Goal: Task Accomplishment & Management: Use online tool/utility

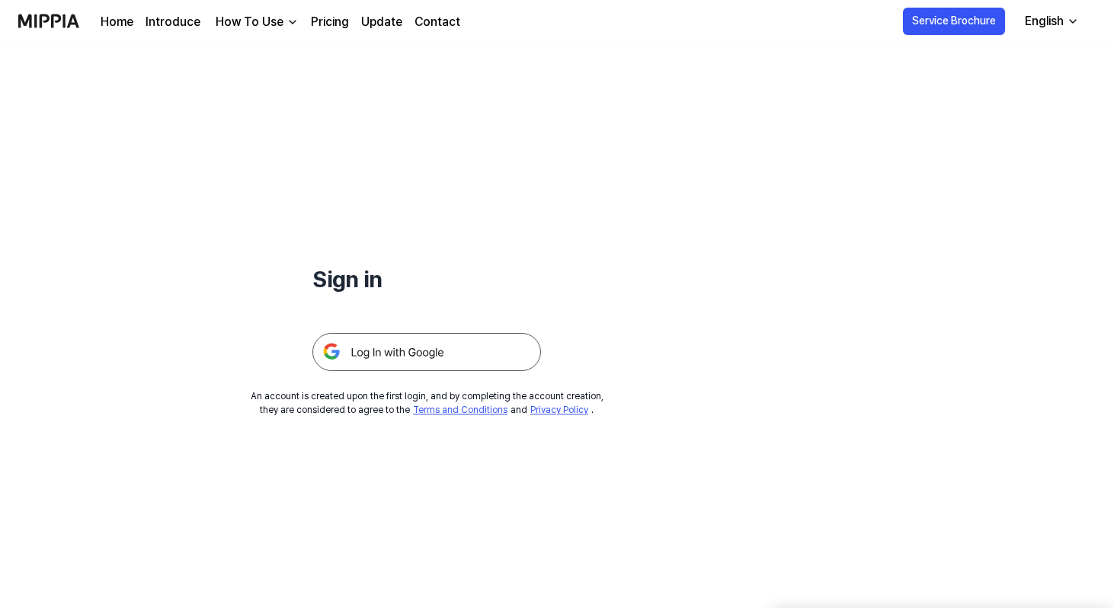
click at [404, 343] on img at bounding box center [426, 352] width 229 height 38
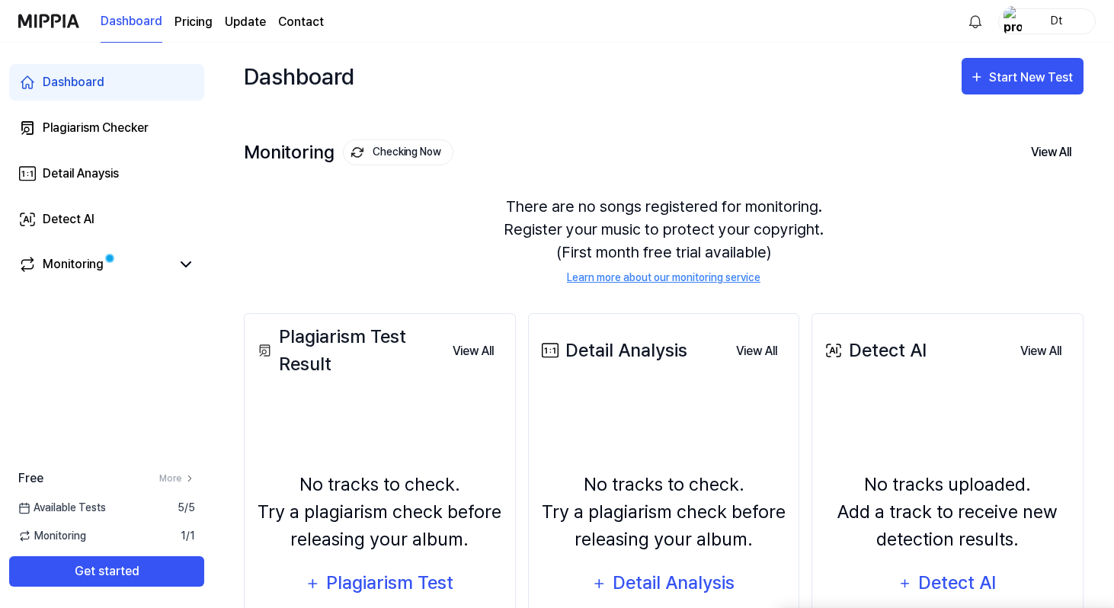
scroll to position [160, 0]
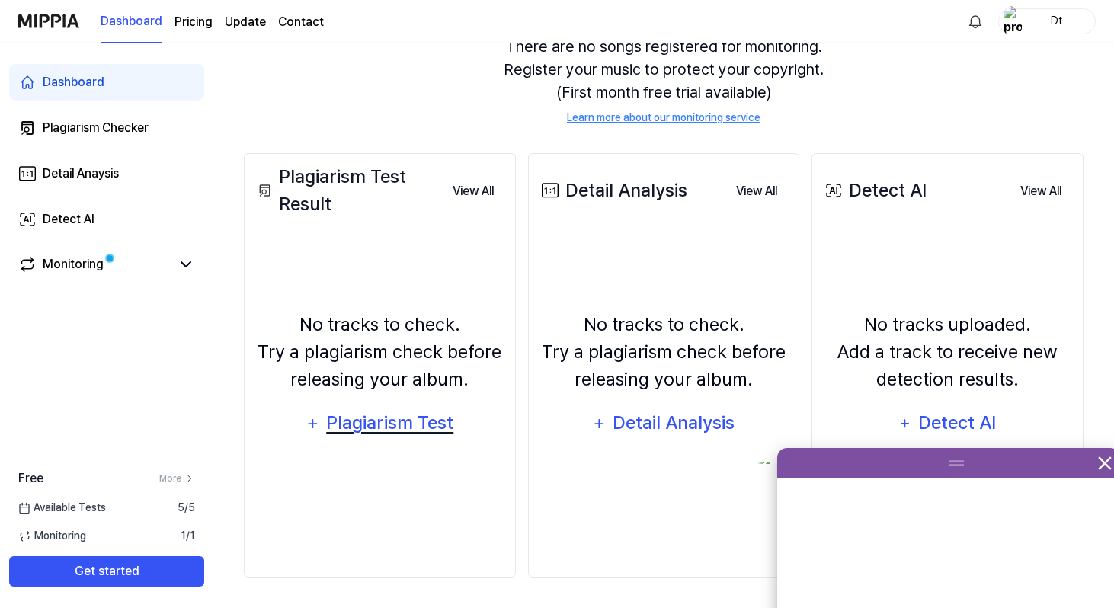
click at [344, 426] on div "Plagiarism Test" at bounding box center [389, 422] width 129 height 29
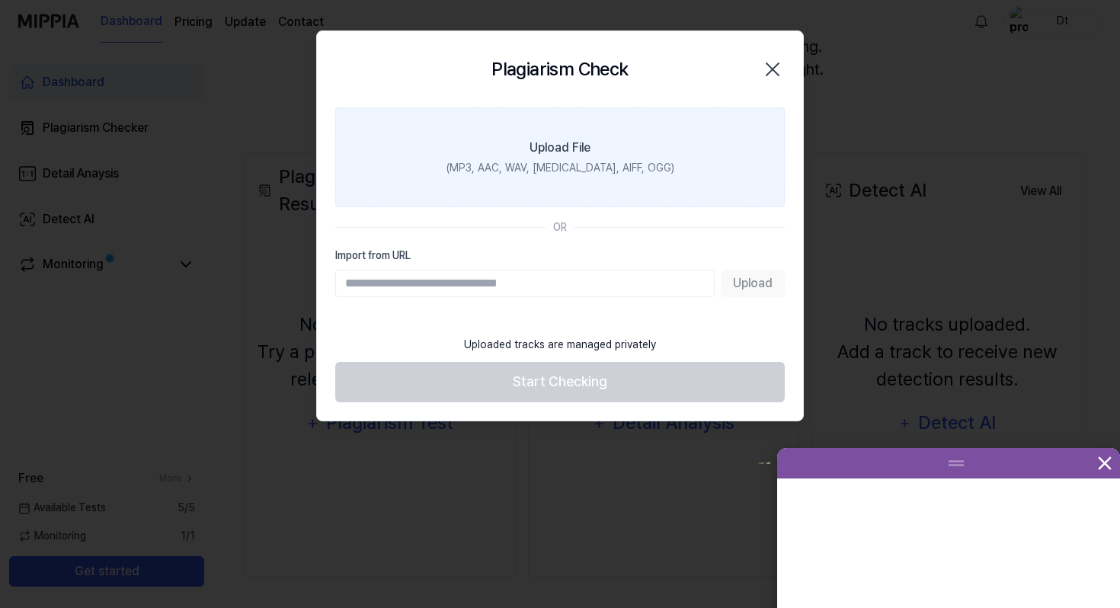
click at [567, 146] on div "Upload File" at bounding box center [559, 148] width 61 height 18
click at [0, 0] on input "Upload File (MP3, AAC, WAV, FLAC, AIFF, OGG)" at bounding box center [0, 0] width 0 height 0
click at [616, 181] on label "Upload File (MP3, AAC, WAV, FLAC, AIFF, OGG)" at bounding box center [559, 157] width 449 height 100
click at [0, 0] on input "Upload File (MP3, AAC, WAV, FLAC, AIFF, OGG)" at bounding box center [0, 0] width 0 height 0
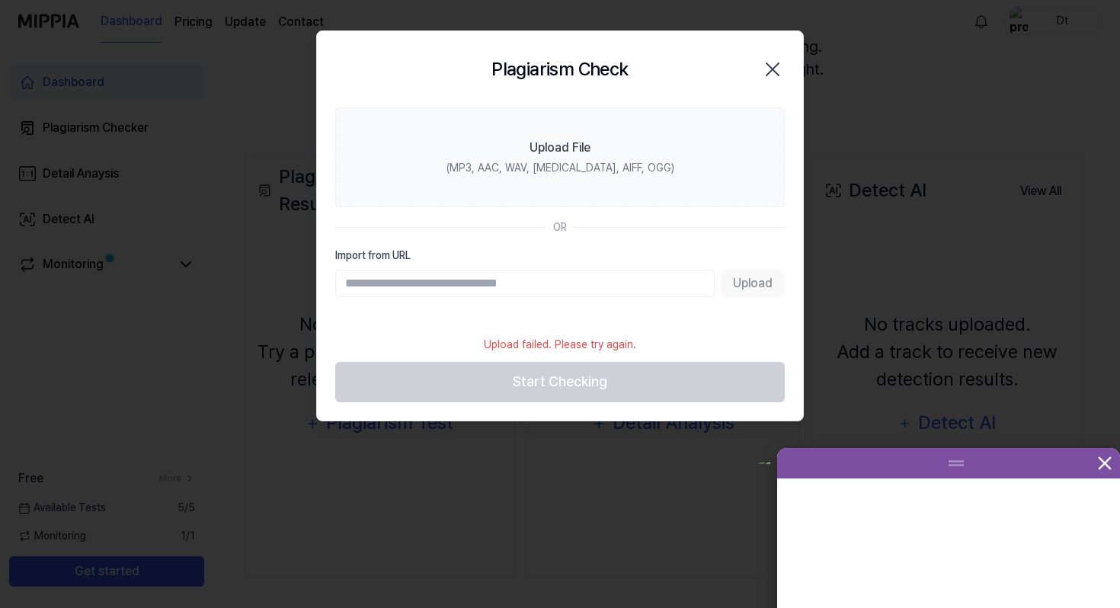
drag, startPoint x: 769, startPoint y: 64, endPoint x: 646, endPoint y: 304, distance: 269.5
click at [646, 304] on div "Plagiarism Check Close Upload File (MP3, AAC, WAV, FLAC, AIFF, OGG) OR Import f…" at bounding box center [559, 225] width 487 height 391
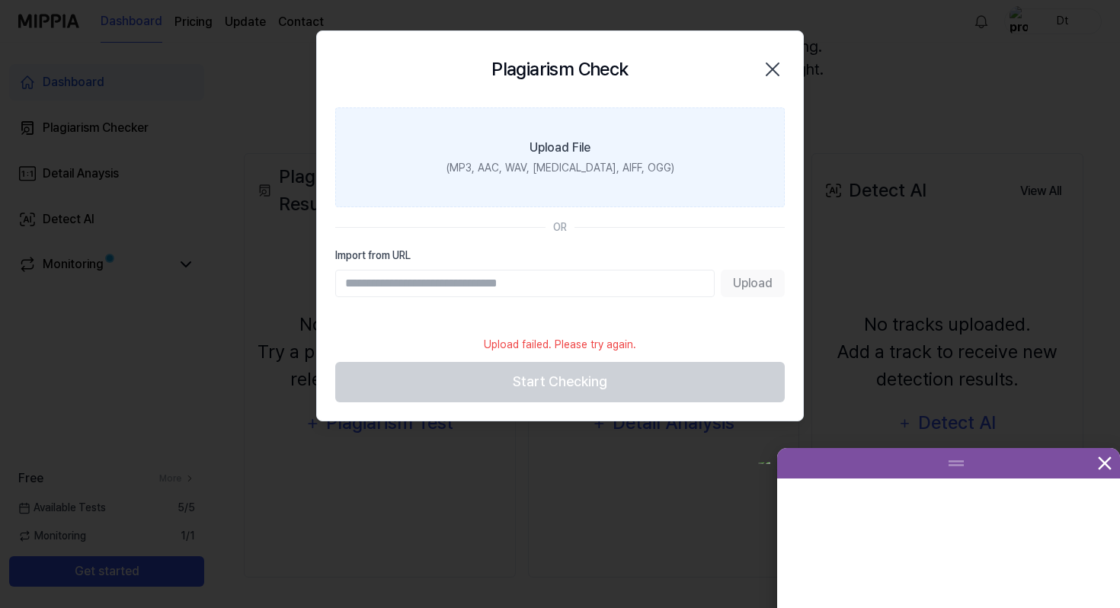
click at [595, 187] on label "Upload File (MP3, AAC, WAV, FLAC, AIFF, OGG)" at bounding box center [559, 157] width 449 height 100
click at [0, 0] on input "Upload File (MP3, AAC, WAV, FLAC, AIFF, OGG)" at bounding box center [0, 0] width 0 height 0
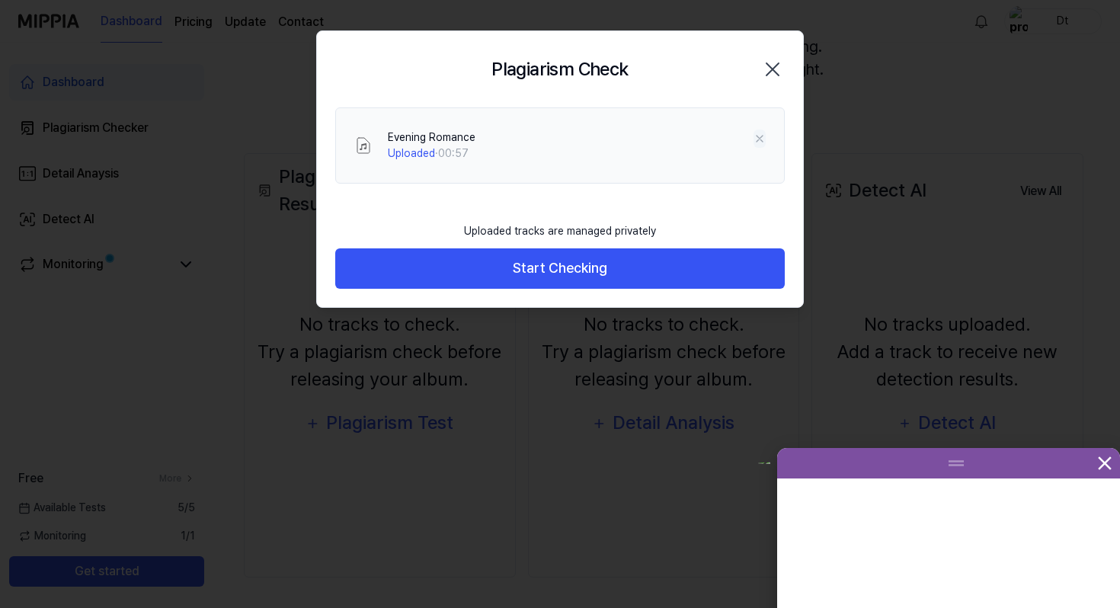
click at [759, 134] on icon at bounding box center [759, 139] width 12 height 12
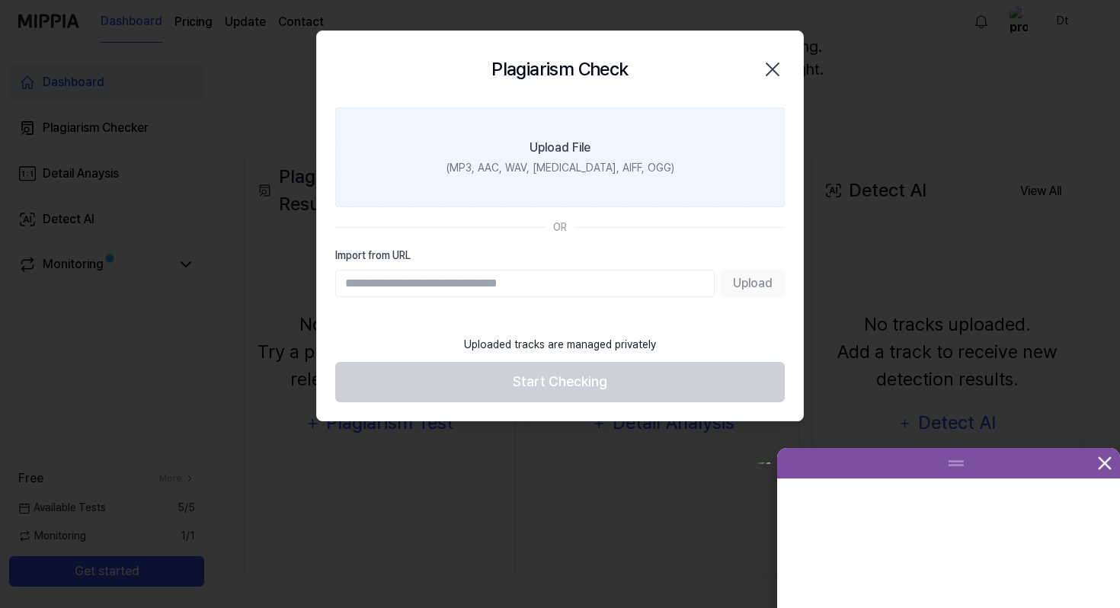
click at [580, 165] on div "(MP3, AAC, WAV, FLAC, AIFF, OGG)" at bounding box center [560, 168] width 228 height 16
click at [0, 0] on input "Upload File (MP3, AAC, WAV, FLAC, AIFF, OGG)" at bounding box center [0, 0] width 0 height 0
click at [651, 163] on label "Upload File (MP3, AAC, WAV, FLAC, AIFF, OGG)" at bounding box center [559, 157] width 449 height 100
click at [0, 0] on input "Upload File (MP3, AAC, WAV, FLAC, AIFF, OGG)" at bounding box center [0, 0] width 0 height 0
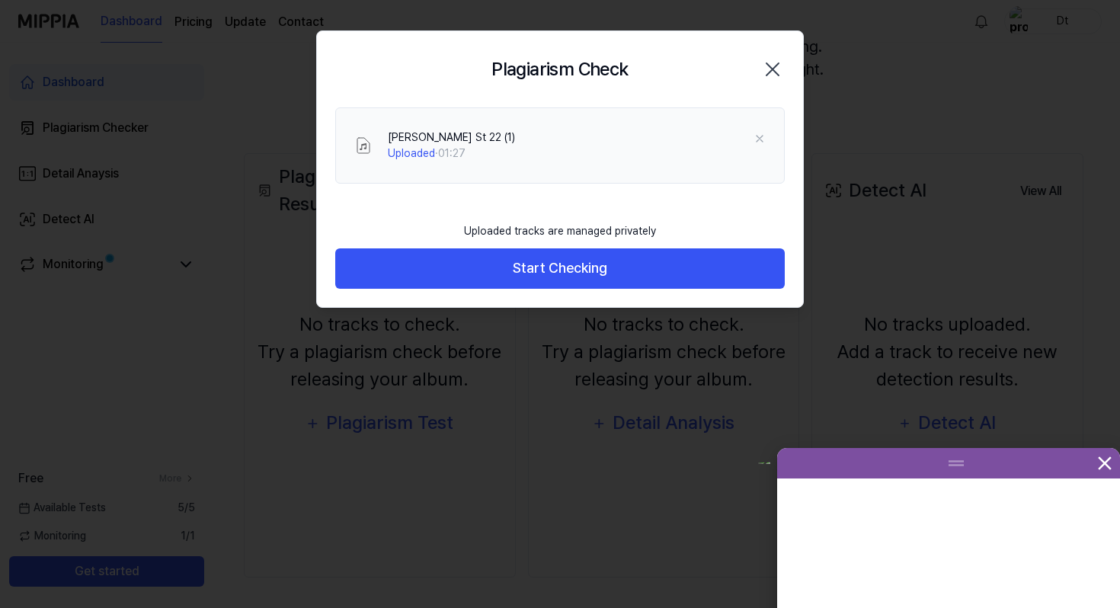
click at [484, 293] on div "Uploaded tracks are managed privately Start Checking" at bounding box center [560, 260] width 486 height 93
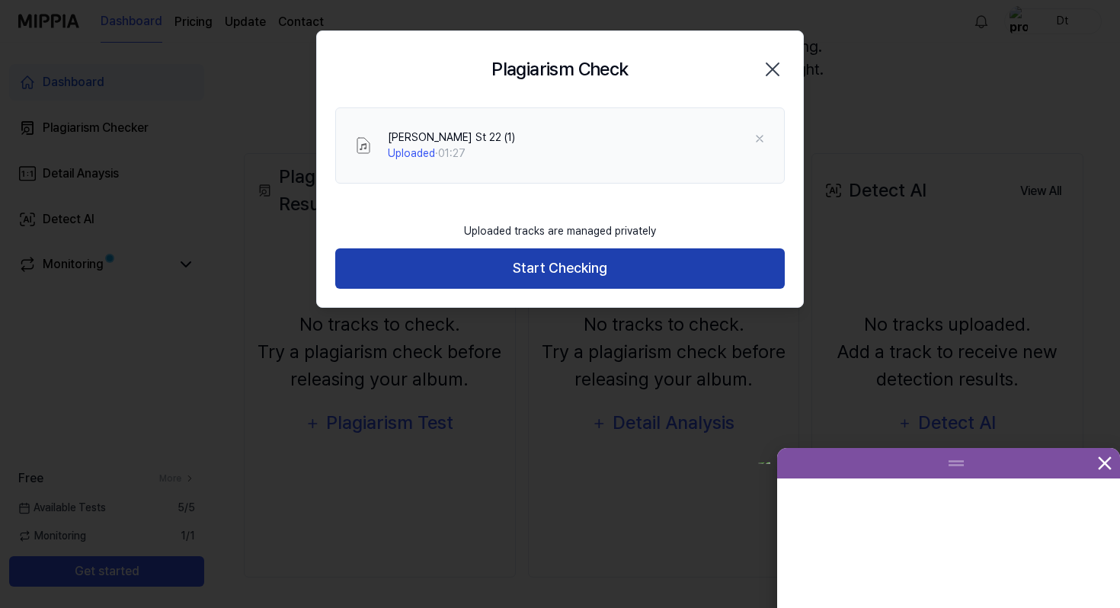
click at [484, 270] on button "Start Checking" at bounding box center [559, 268] width 449 height 40
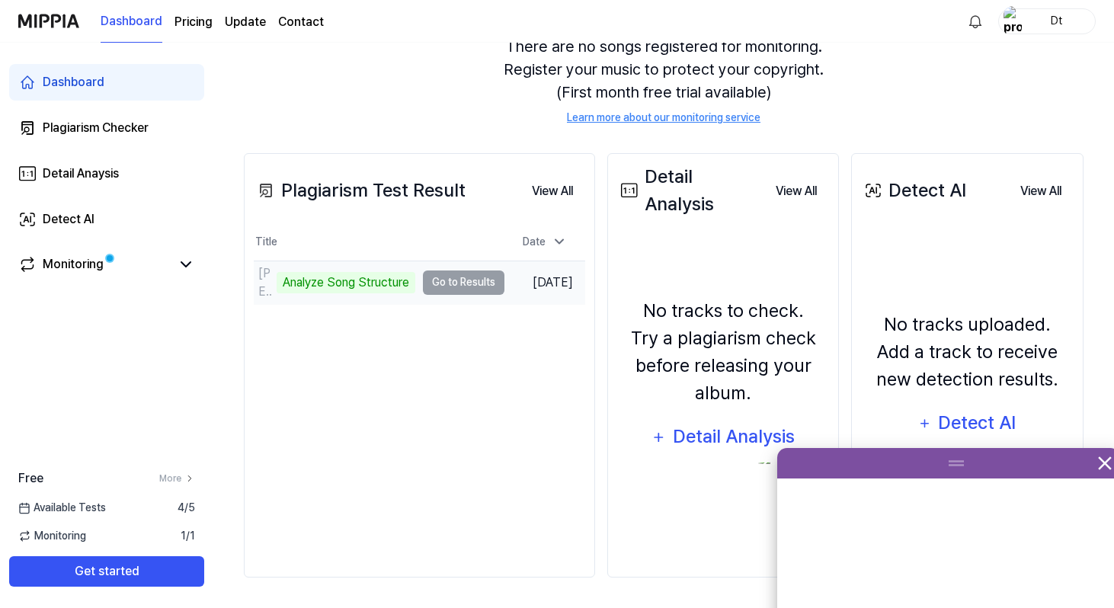
click at [468, 282] on td "Travers St 22 (1) Analyze Song Structure Go to Results" at bounding box center [379, 282] width 251 height 43
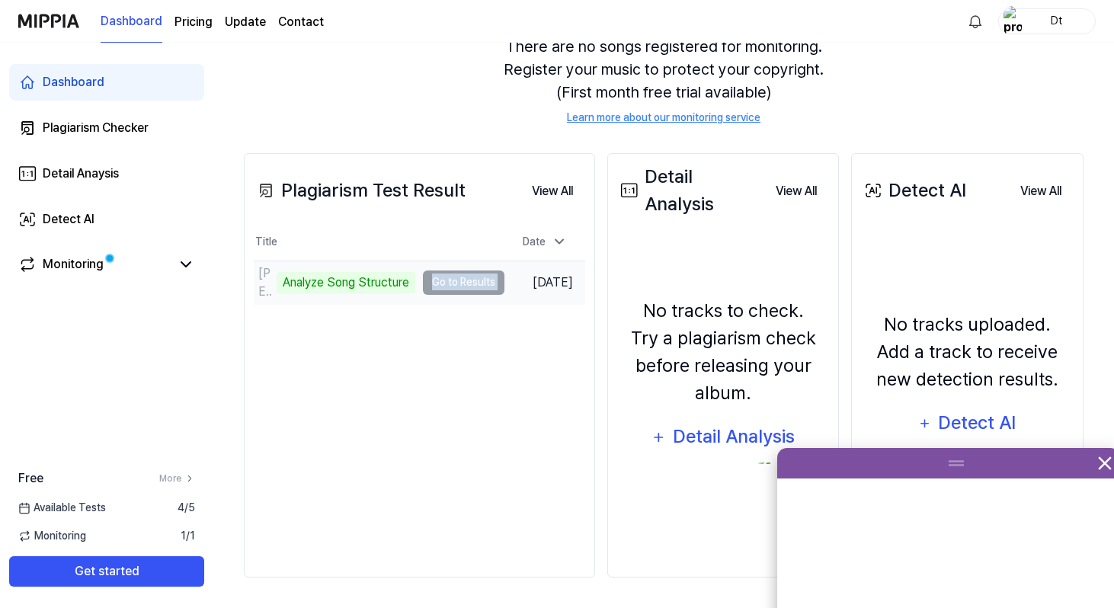
click at [468, 282] on td "Travers St 22 (1) Analyze Song Structure Go to Results" at bounding box center [379, 282] width 251 height 43
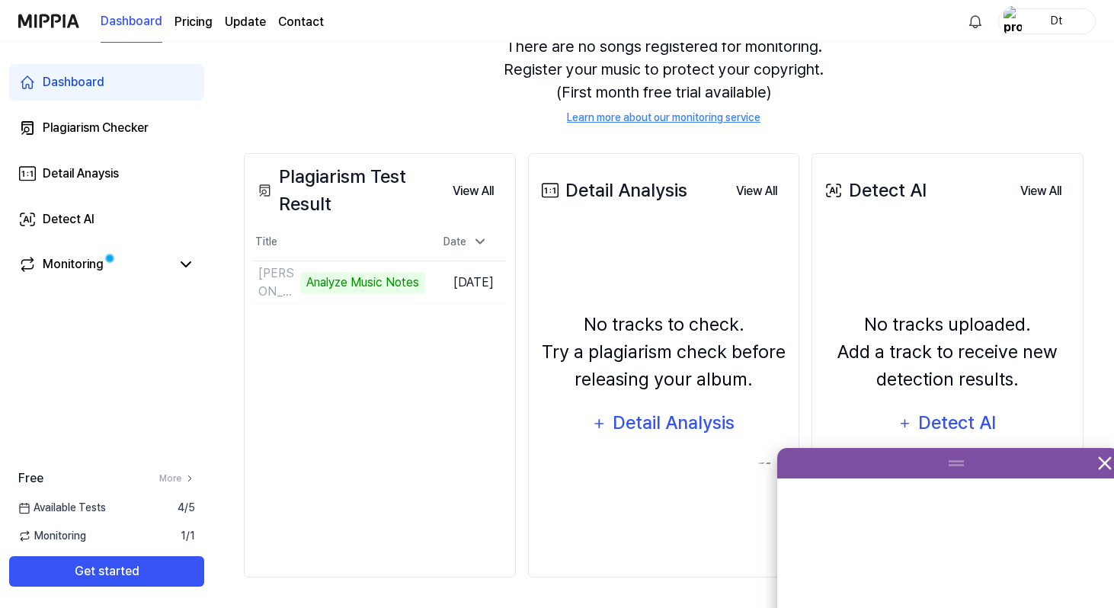
click at [641, 315] on div "No tracks to check. Try a plagiarism check before releasing your album." at bounding box center [664, 352] width 252 height 82
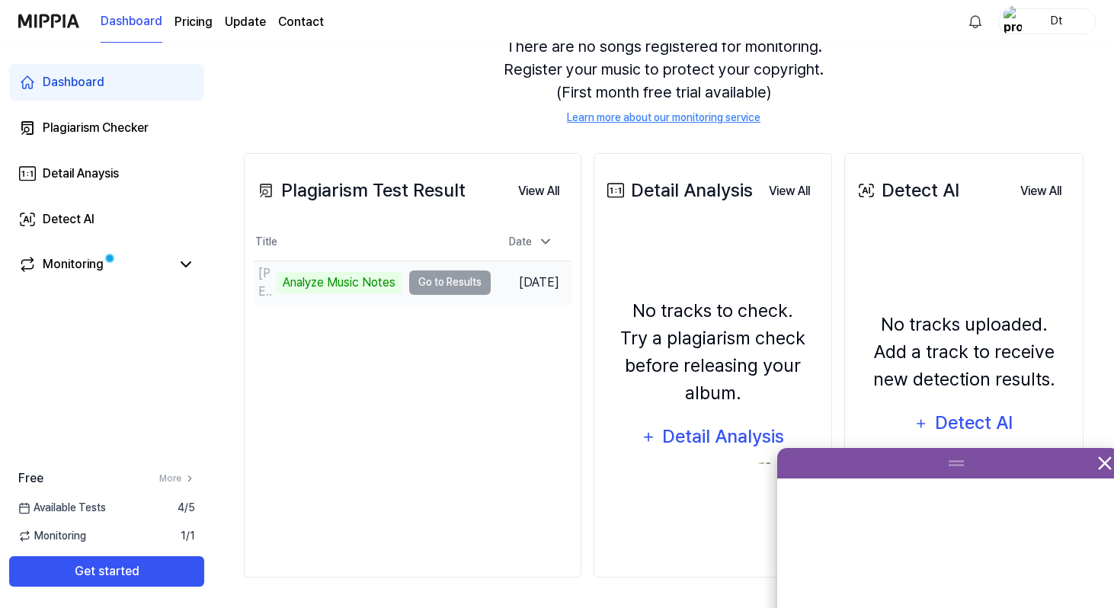
click at [456, 279] on td "Travers St 22 (1) Analyze Music Notes Go to Results" at bounding box center [372, 282] width 237 height 43
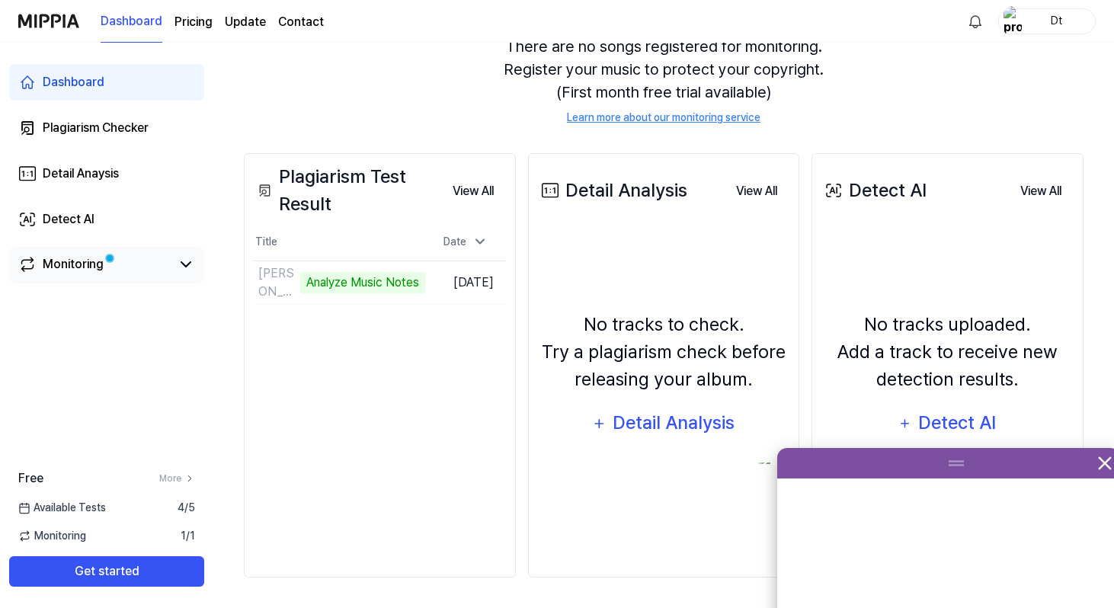
click at [155, 273] on link "Monitoring" at bounding box center [94, 264] width 152 height 18
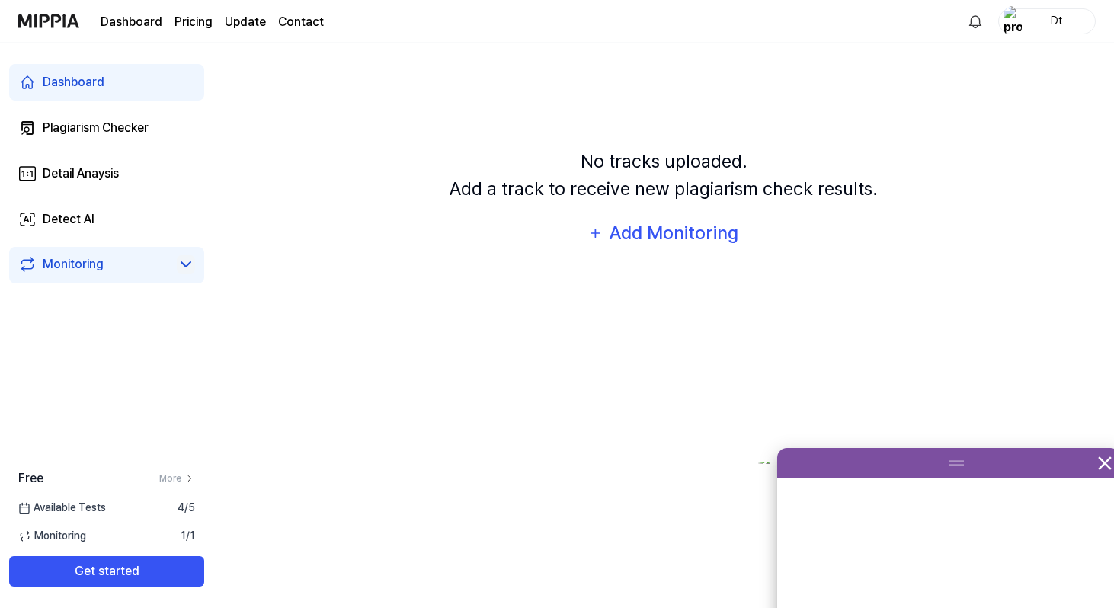
scroll to position [0, 0]
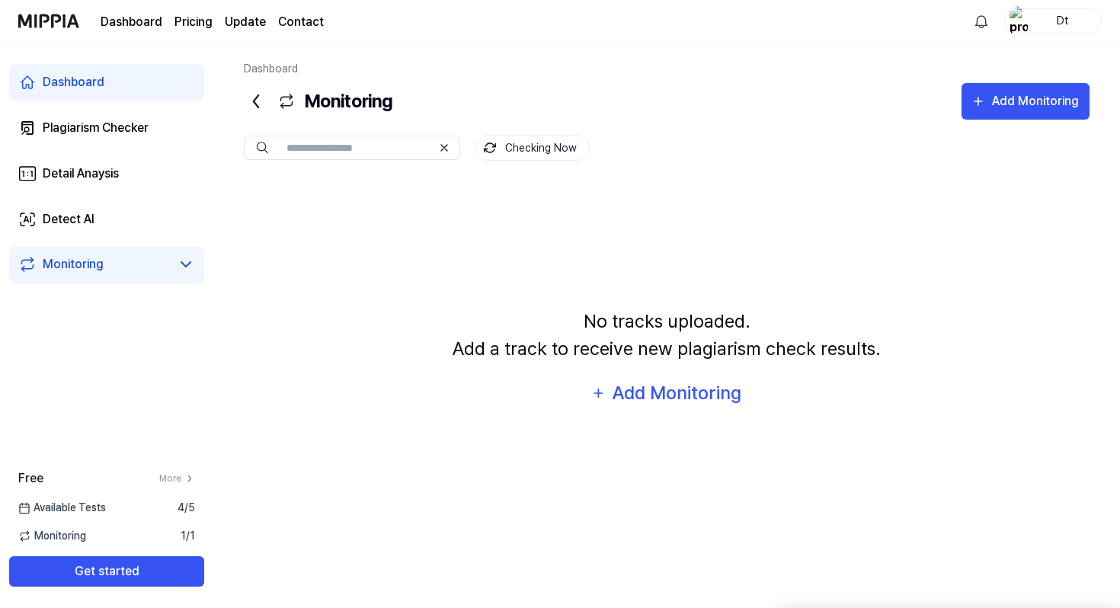
click at [188, 269] on icon at bounding box center [186, 264] width 18 height 18
click at [145, 213] on link "Detect AI" at bounding box center [106, 219] width 195 height 37
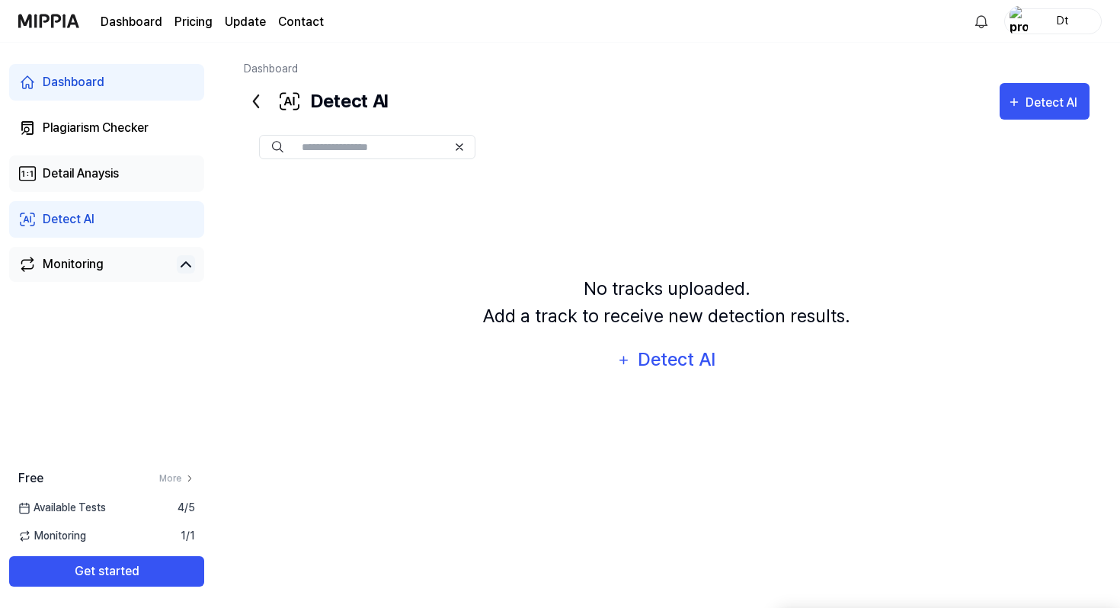
click at [158, 168] on link "Detail Anaysis" at bounding box center [106, 173] width 195 height 37
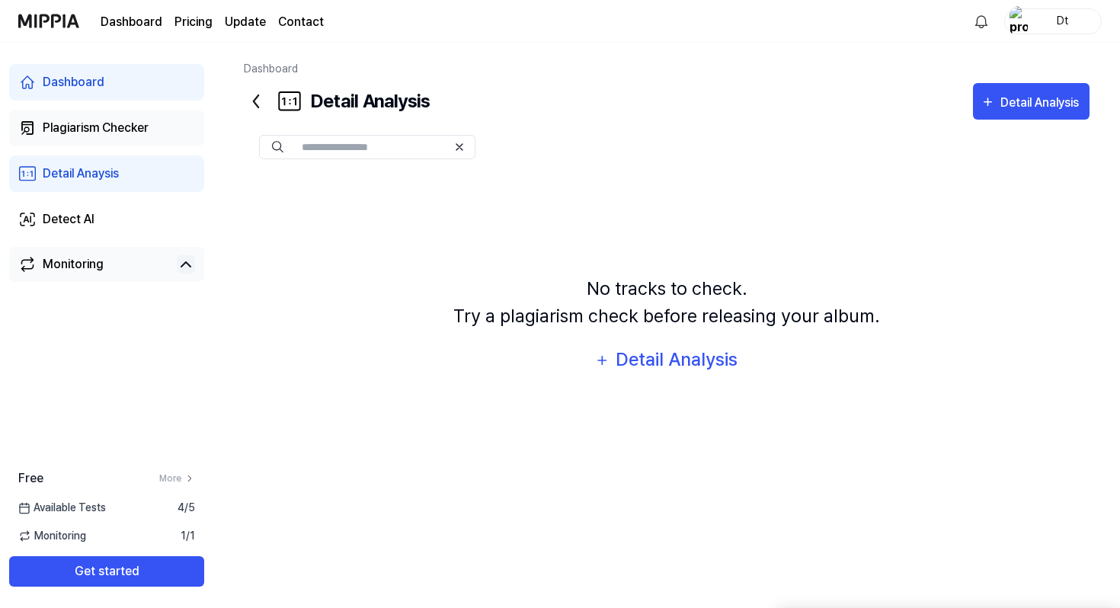
click at [144, 119] on div "Plagiarism Checker" at bounding box center [96, 128] width 106 height 18
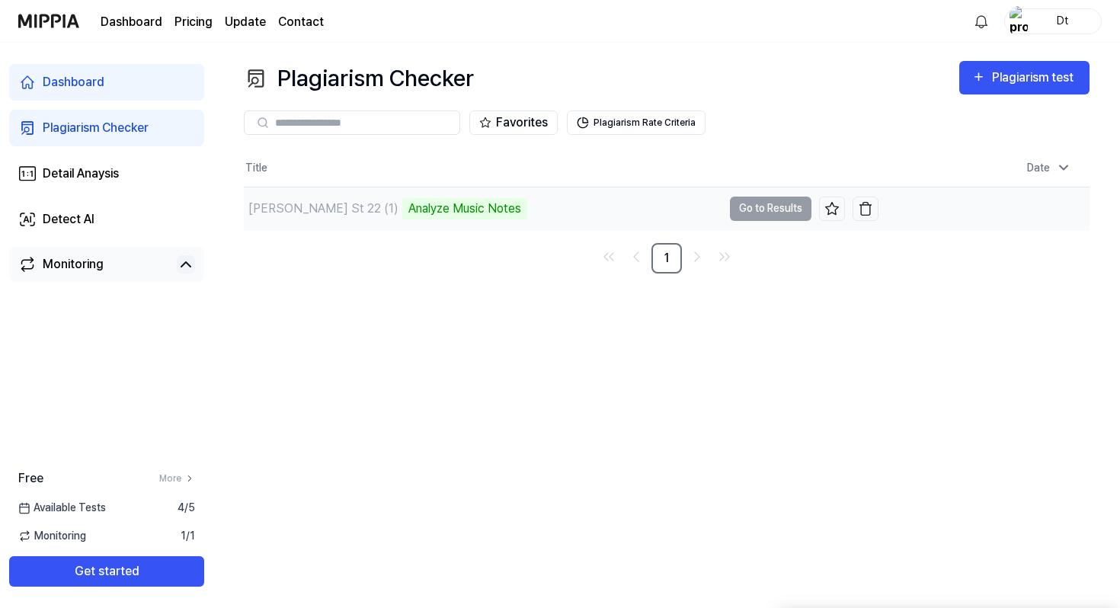
click at [385, 197] on div "Travers St 22 (1) Analyze Music Notes" at bounding box center [483, 208] width 478 height 43
click at [764, 203] on td "Travers St 22 (1) Analyze Music Notes Go to Results" at bounding box center [561, 208] width 634 height 43
click at [759, 209] on td "Travers St 22 (1) Analyze Music Notes Go to Results" at bounding box center [561, 208] width 634 height 43
click at [402, 213] on div "Analyze Music Notes" at bounding box center [464, 208] width 125 height 21
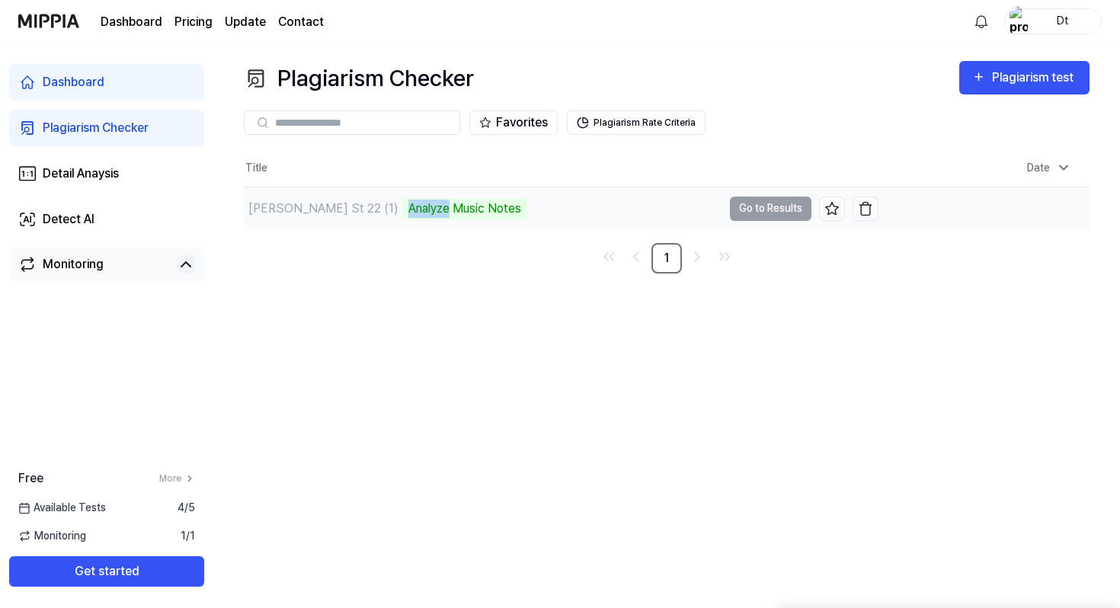
click at [402, 213] on div "Analyze Music Notes" at bounding box center [464, 208] width 125 height 21
click at [401, 299] on div "Plagiarism Checker Plagiarism test Plagiarism Checker Detail Analysis Detect AI…" at bounding box center [666, 325] width 906 height 565
click at [402, 207] on div "Analyze Music Notes" at bounding box center [464, 208] width 125 height 21
click at [126, 201] on link "Detect AI" at bounding box center [106, 219] width 195 height 37
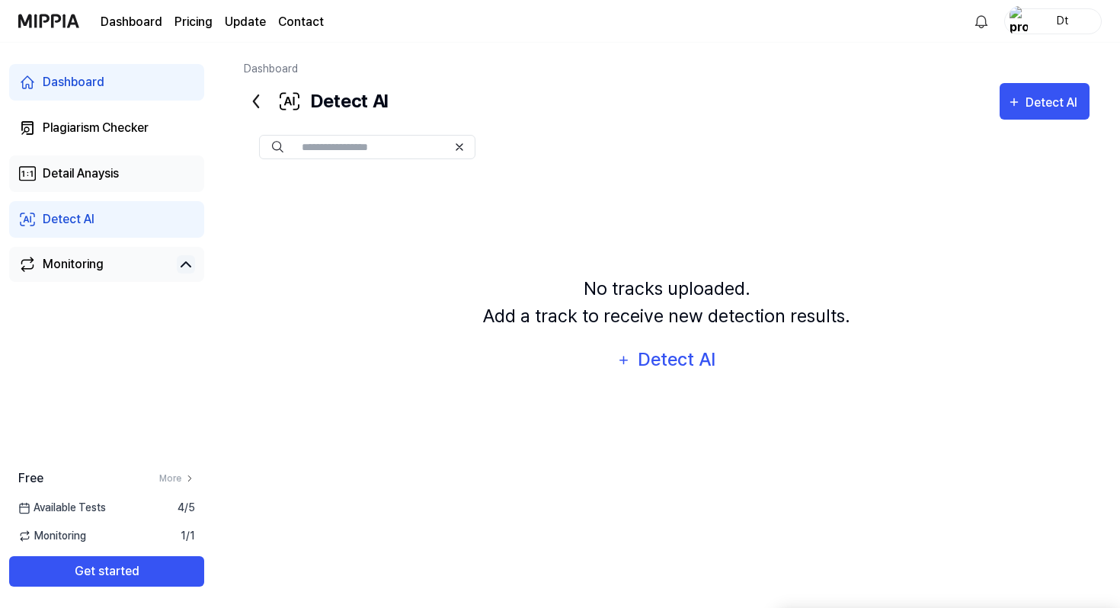
click at [133, 170] on link "Detail Anaysis" at bounding box center [106, 173] width 195 height 37
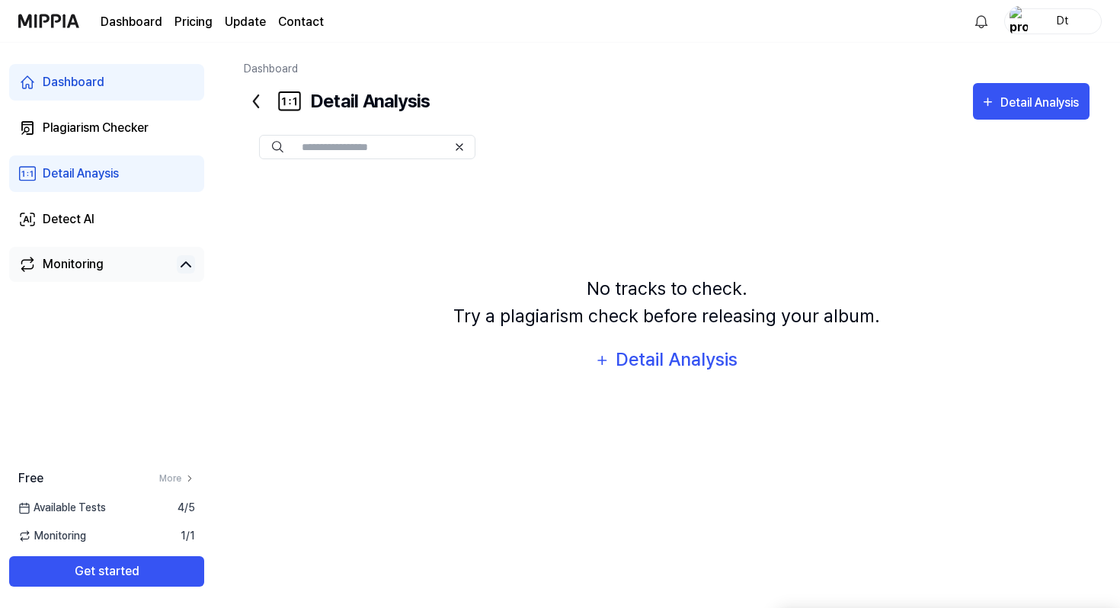
click at [128, 257] on link "Monitoring" at bounding box center [94, 264] width 152 height 18
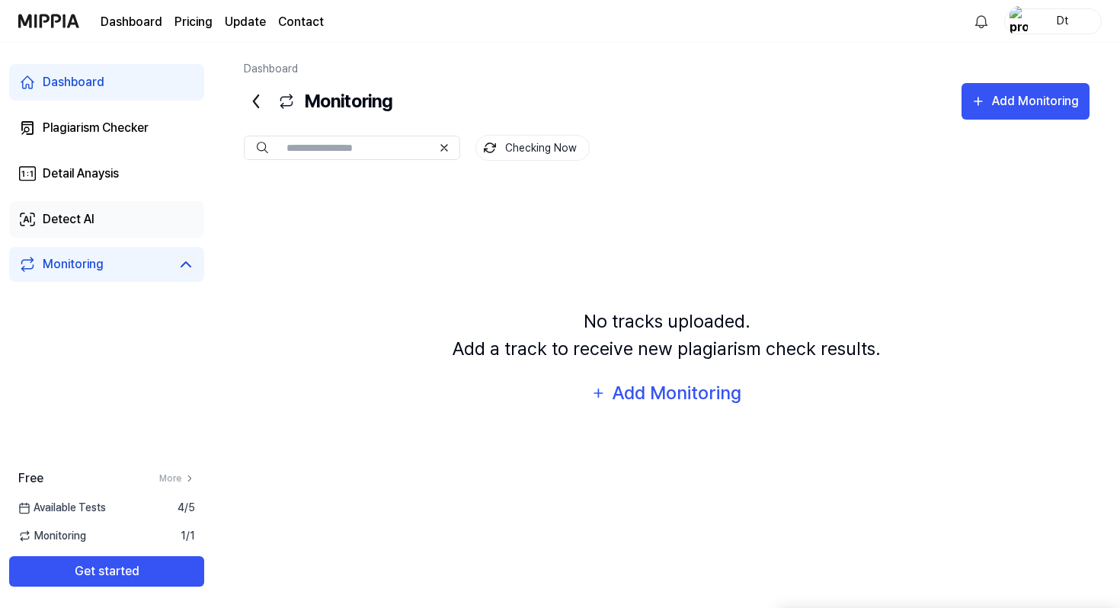
click at [128, 213] on link "Detect AI" at bounding box center [106, 219] width 195 height 37
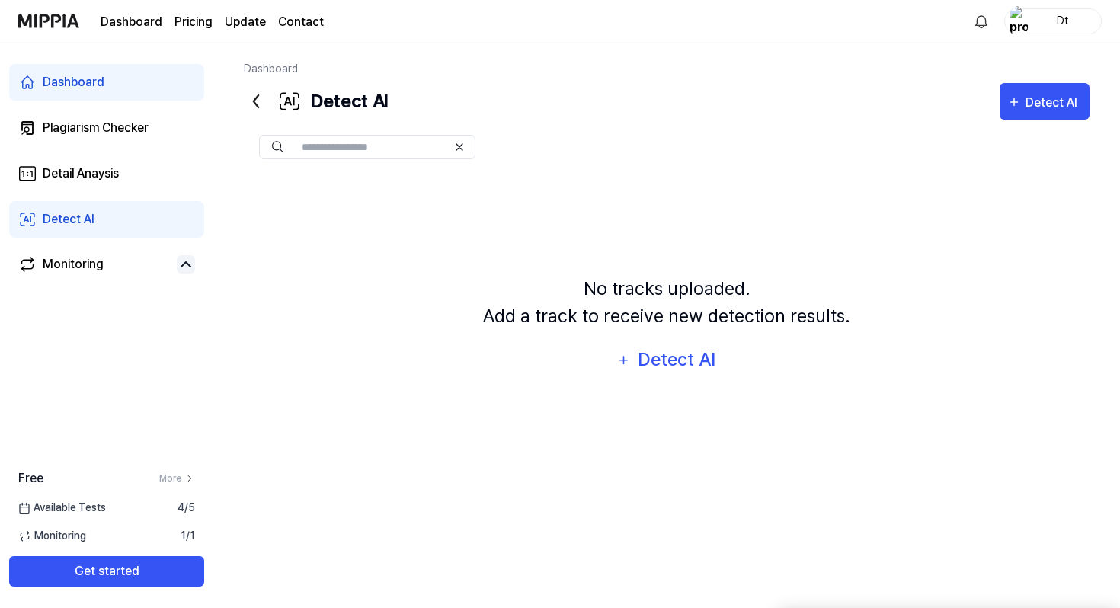
click at [94, 506] on span "Available Tests" at bounding box center [62, 508] width 88 height 16
click at [84, 529] on span "Monitoring" at bounding box center [52, 536] width 68 height 16
click at [183, 535] on span "1 / 1" at bounding box center [188, 536] width 14 height 16
click at [175, 470] on div "Free More" at bounding box center [106, 478] width 213 height 18
click at [174, 476] on link "More" at bounding box center [177, 478] width 36 height 14
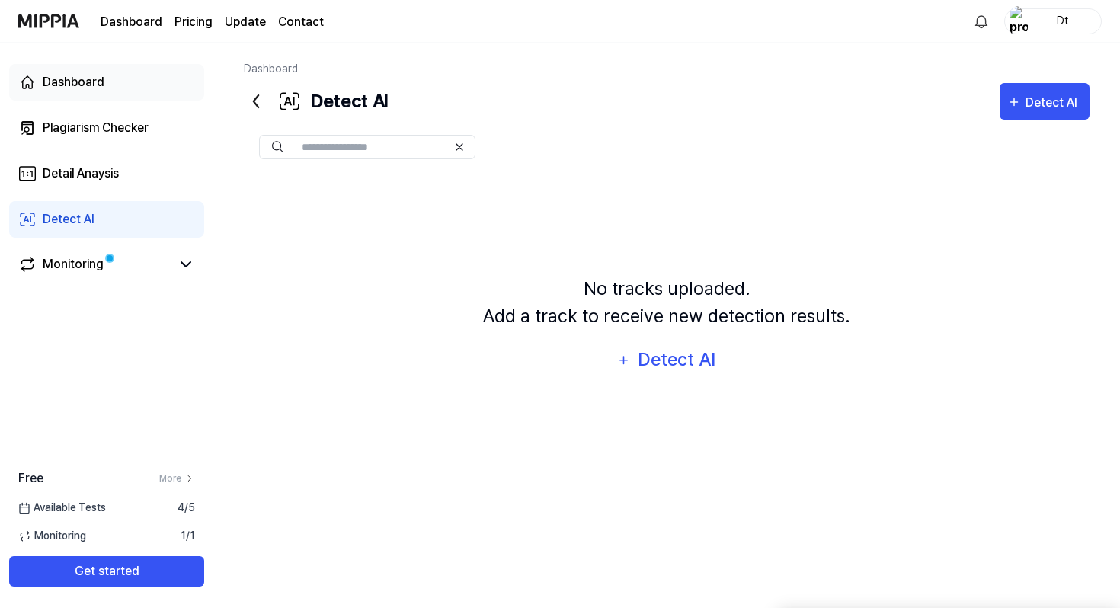
click at [85, 78] on div "Dashboard" at bounding box center [74, 82] width 62 height 18
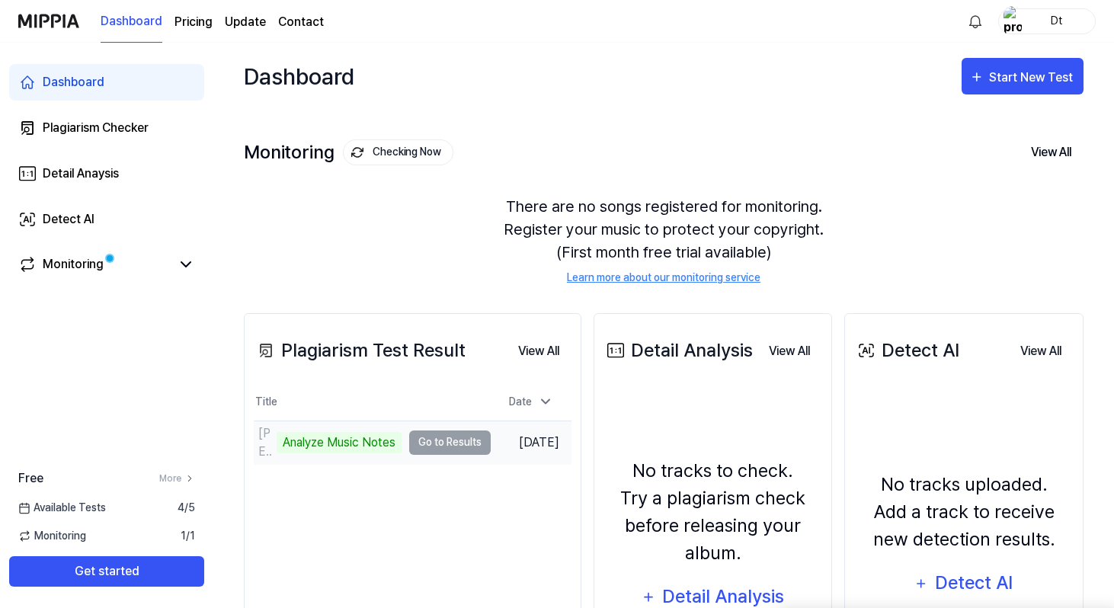
click at [349, 433] on div "Analyze Music Notes" at bounding box center [338, 442] width 125 height 21
click at [450, 443] on td "Travers St 22 (1) Analyze Music Notes Go to Results" at bounding box center [372, 442] width 237 height 43
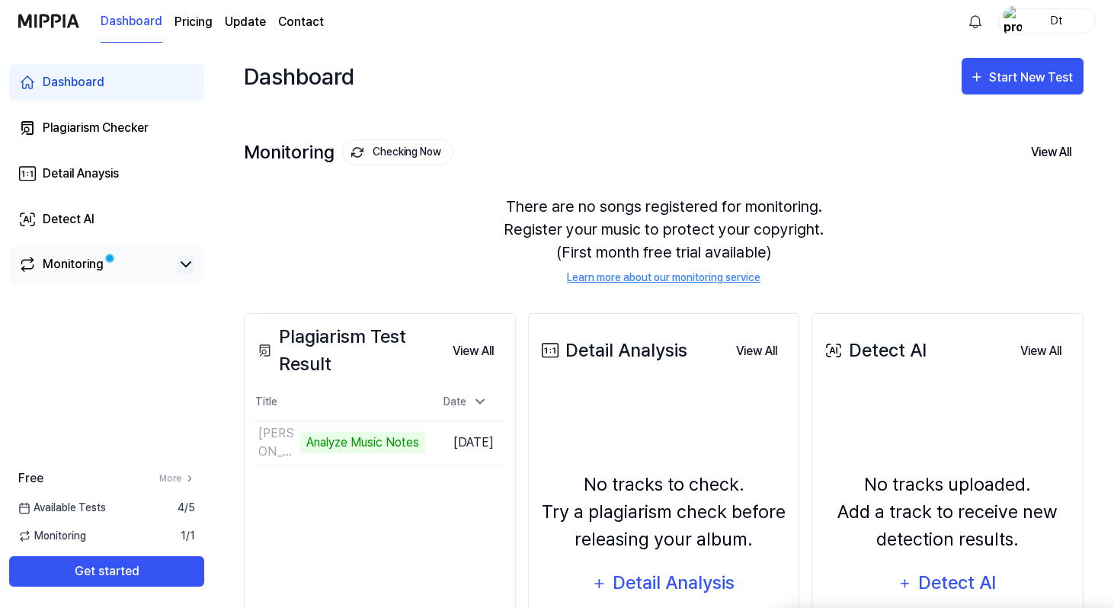
click at [193, 260] on icon at bounding box center [186, 264] width 18 height 18
click at [122, 276] on div "Monitoring" at bounding box center [106, 264] width 195 height 35
click at [75, 255] on div "Monitoring" at bounding box center [73, 264] width 61 height 18
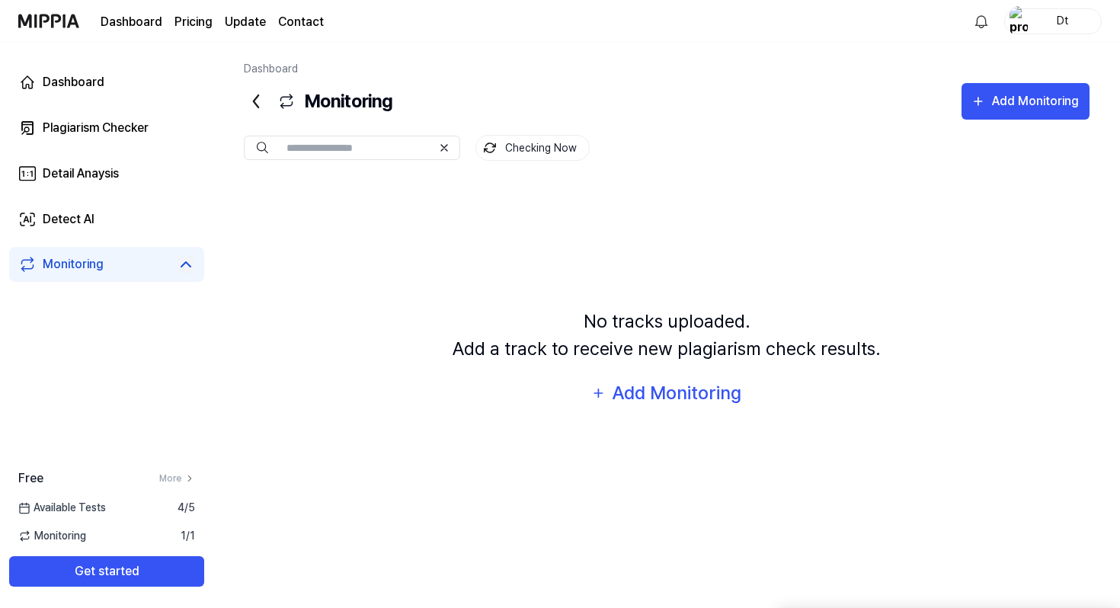
click at [177, 260] on icon at bounding box center [186, 264] width 18 height 18
click at [141, 86] on link "Dashboard" at bounding box center [106, 82] width 195 height 37
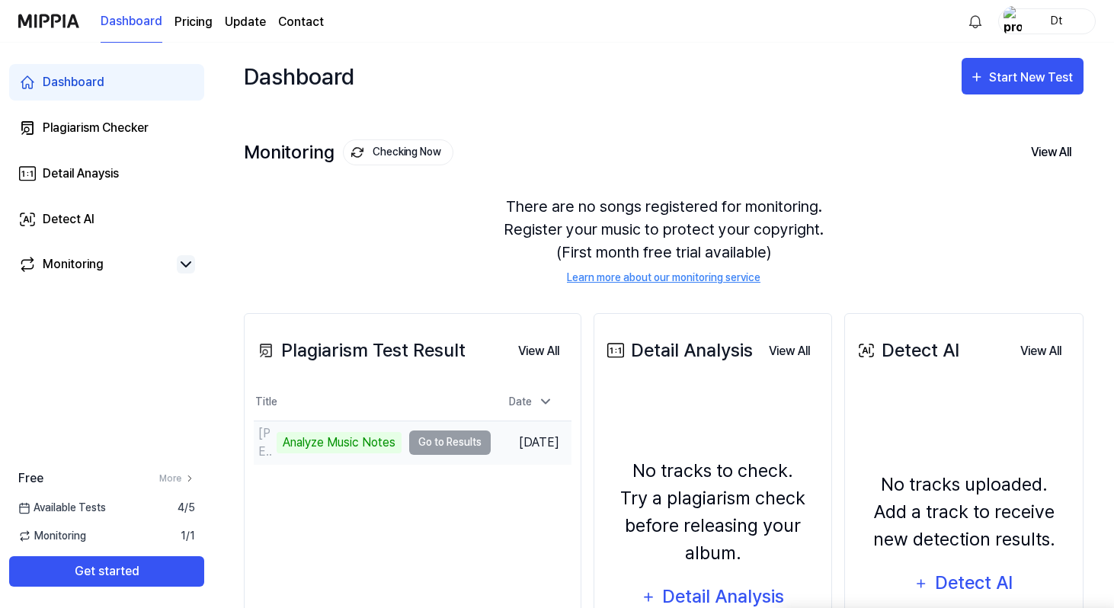
click at [439, 439] on td "Travers St 22 (1) Analyze Music Notes Go to Results" at bounding box center [372, 442] width 237 height 43
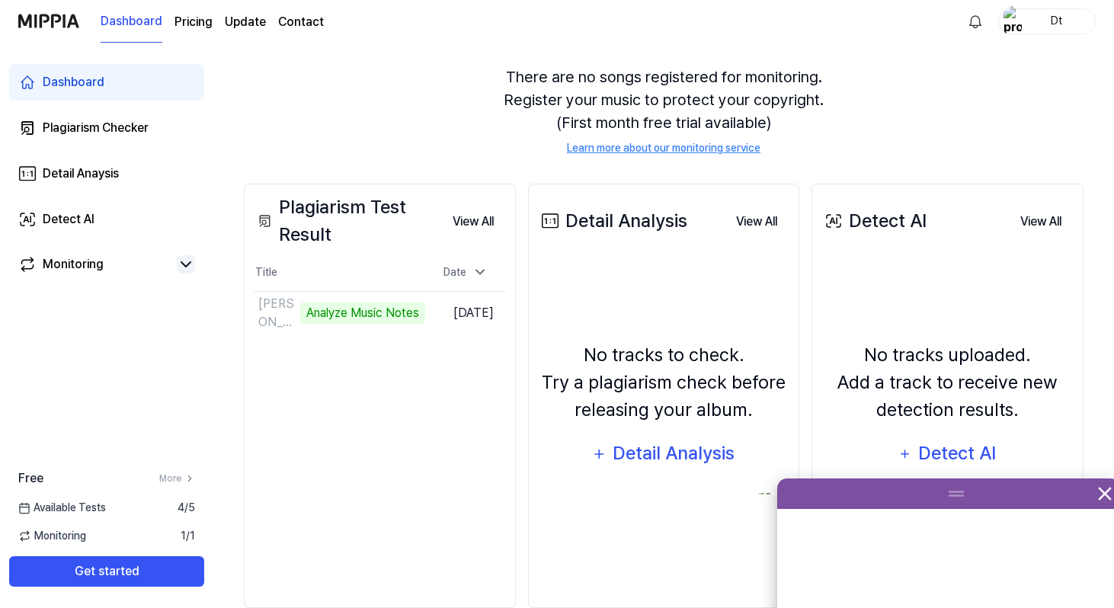
scroll to position [130, 0]
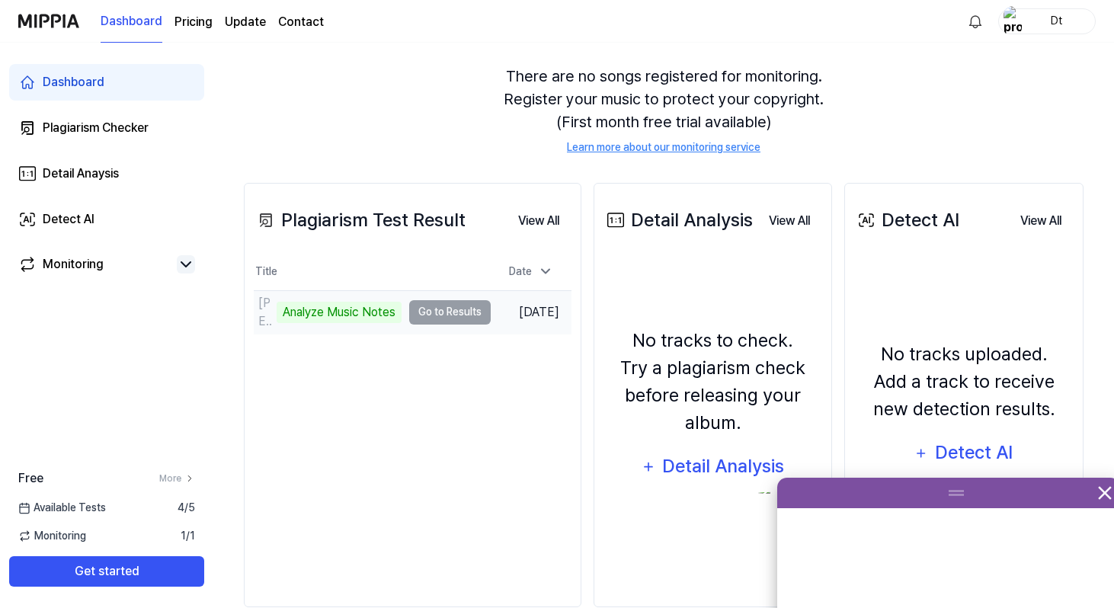
click at [529, 315] on td "Aug 26, 2025" at bounding box center [531, 311] width 81 height 43
click at [465, 324] on td "Travers St 22 (1) Analyze Music Notes Go to Results" at bounding box center [372, 312] width 237 height 43
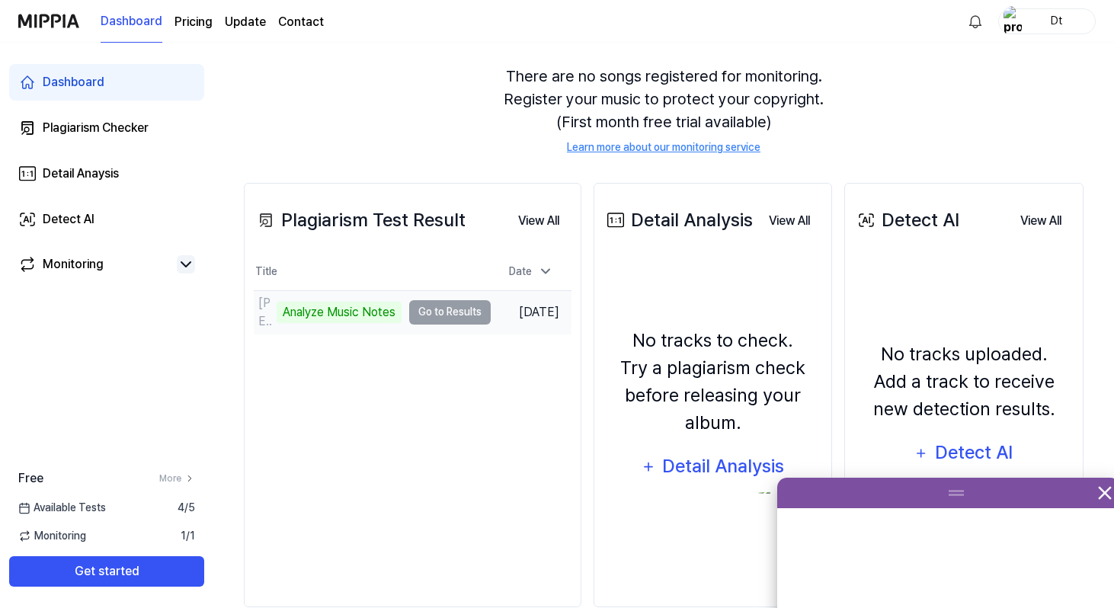
click at [353, 303] on div "Analyze Music Notes" at bounding box center [338, 312] width 125 height 21
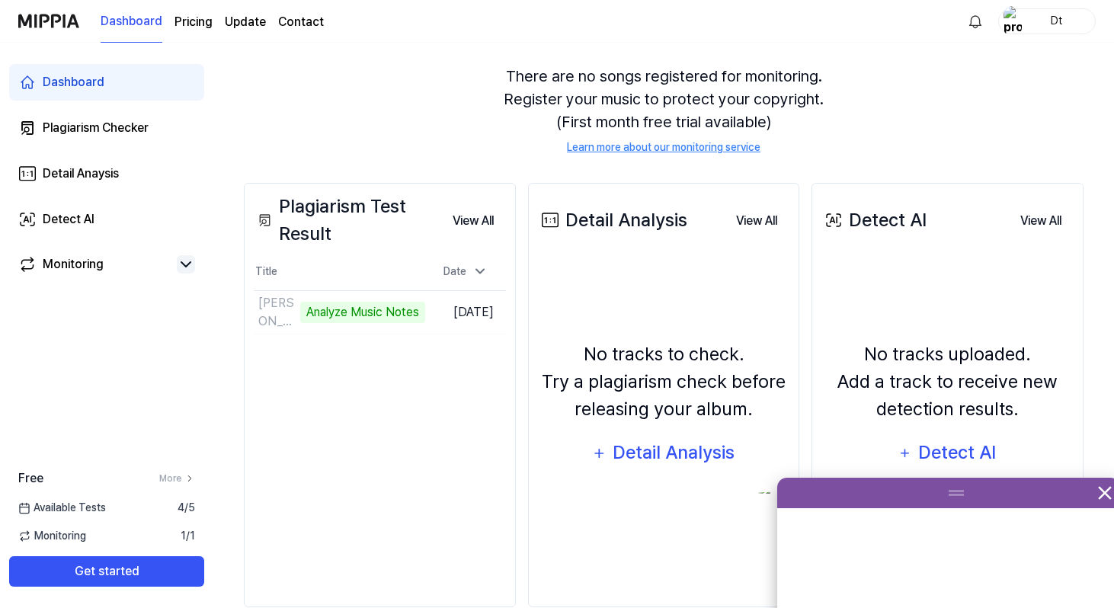
click at [250, 322] on div "Plagiarism Test Result View All Plagiarism Test Result Title Date Travers St 22…" at bounding box center [380, 395] width 272 height 424
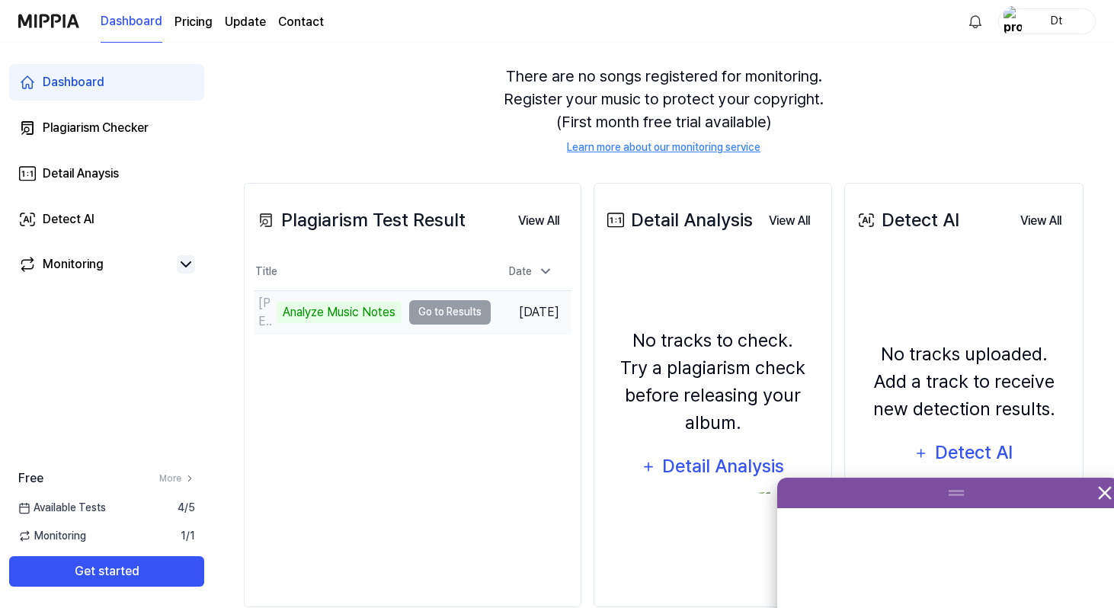
click at [264, 319] on div "Travers St 22 (1)" at bounding box center [265, 312] width 14 height 37
click at [331, 315] on div "Analyze Music Notes" at bounding box center [338, 312] width 125 height 21
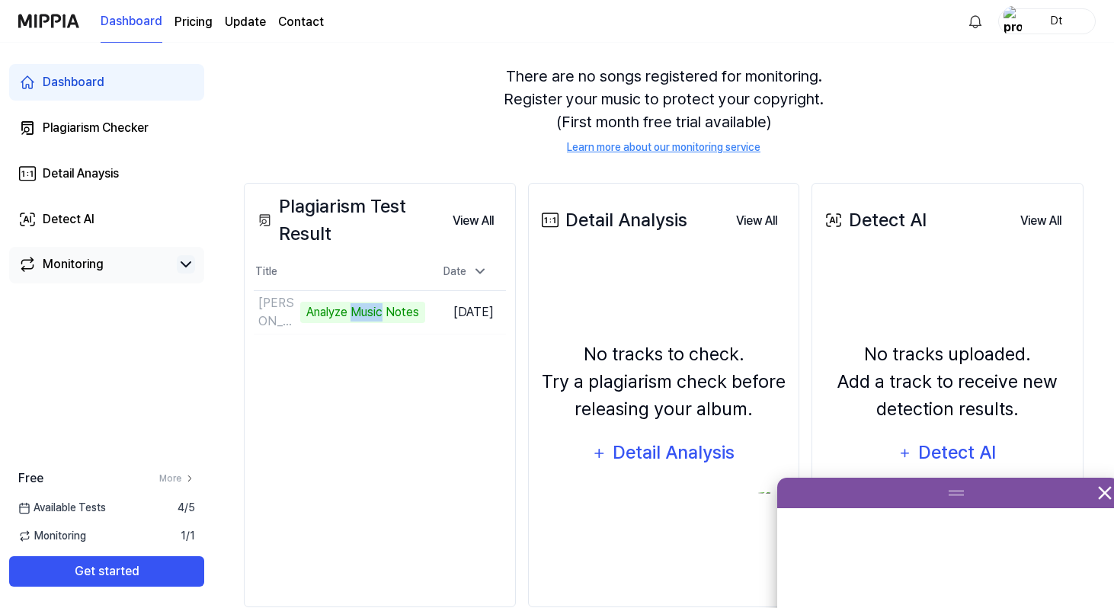
click at [110, 265] on link "Monitoring" at bounding box center [94, 264] width 152 height 18
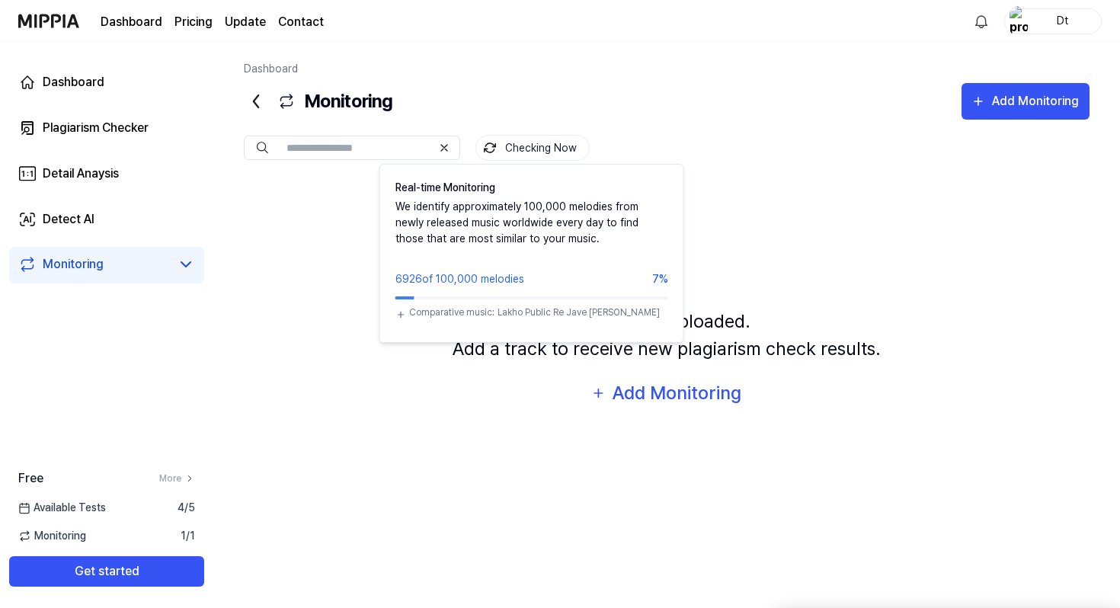
click at [529, 134] on div "Checking Now Real-time Monitoring We identify approximately 100,000 melodies fr…" at bounding box center [666, 135] width 845 height 30
click at [550, 142] on button "Checking Now" at bounding box center [532, 148] width 114 height 26
click at [500, 145] on button "Checking Now" at bounding box center [532, 148] width 114 height 26
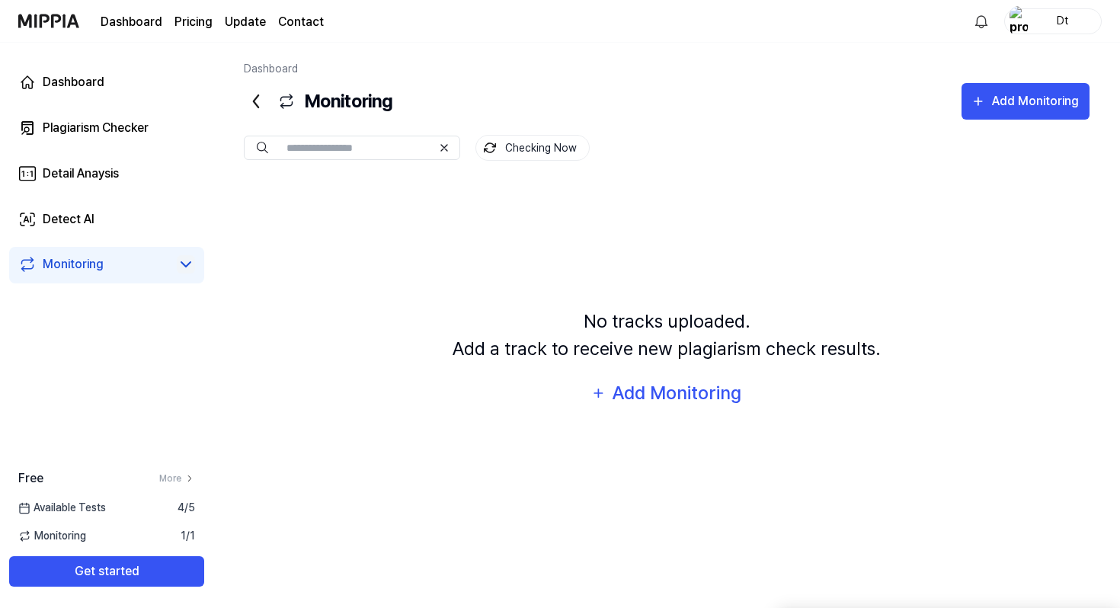
click at [206, 266] on div "Dashboard Plagiarism Checker Detail Anaysis Detect AI Monitoring" at bounding box center [106, 174] width 213 height 262
click at [179, 264] on icon at bounding box center [186, 264] width 18 height 18
click at [183, 264] on icon at bounding box center [185, 264] width 9 height 5
click at [170, 471] on link "More" at bounding box center [177, 478] width 36 height 14
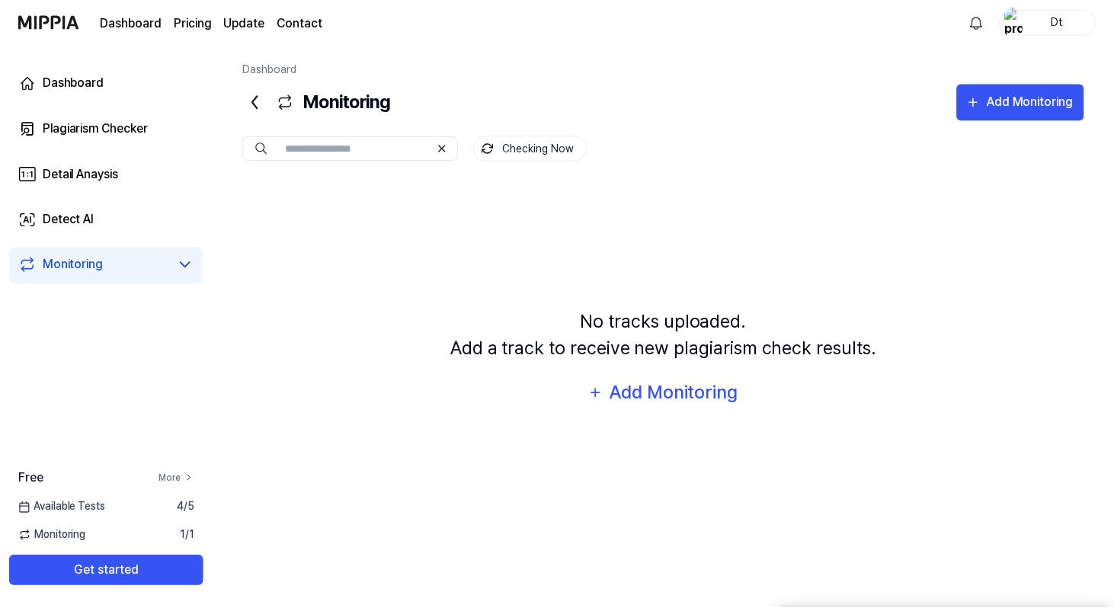
scroll to position [73, 0]
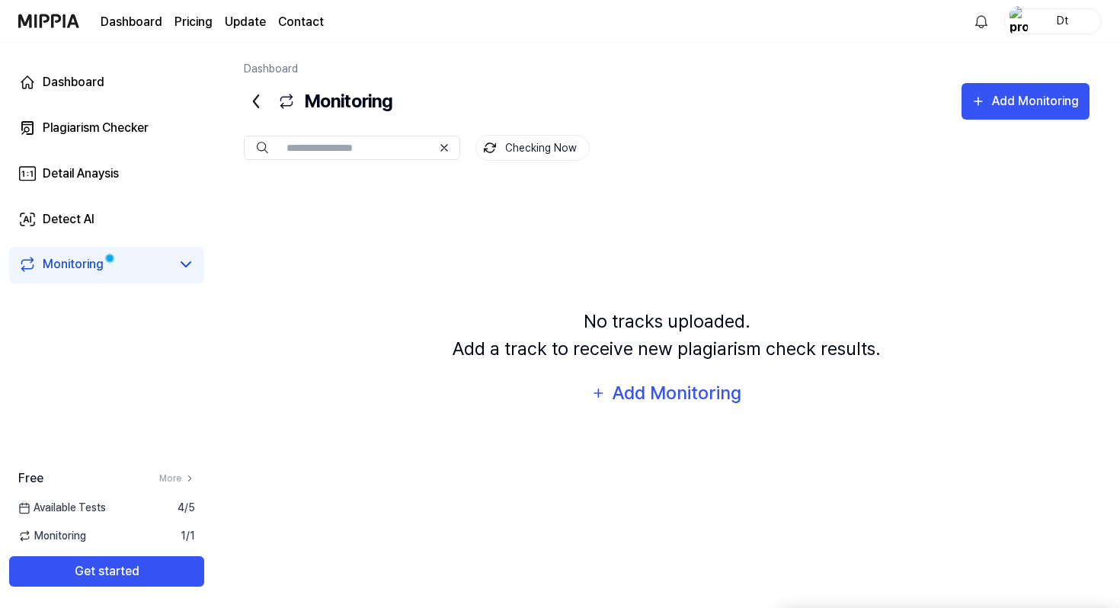
click at [112, 260] on span at bounding box center [109, 259] width 10 height 10
click at [110, 260] on link "Monitoring" at bounding box center [94, 264] width 152 height 18
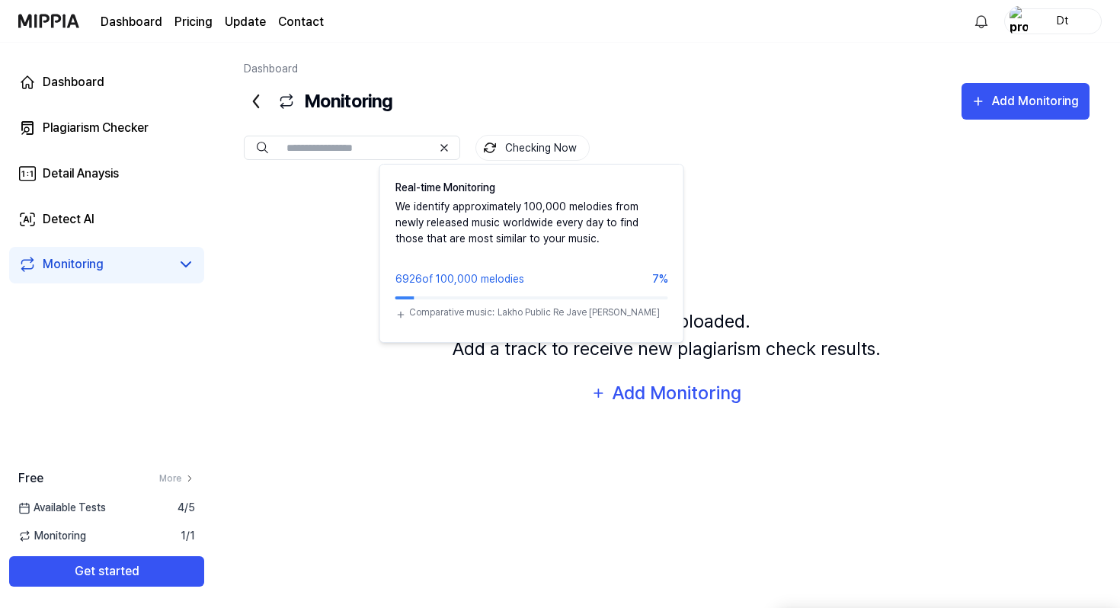
click at [479, 146] on button "Checking Now" at bounding box center [532, 148] width 114 height 26
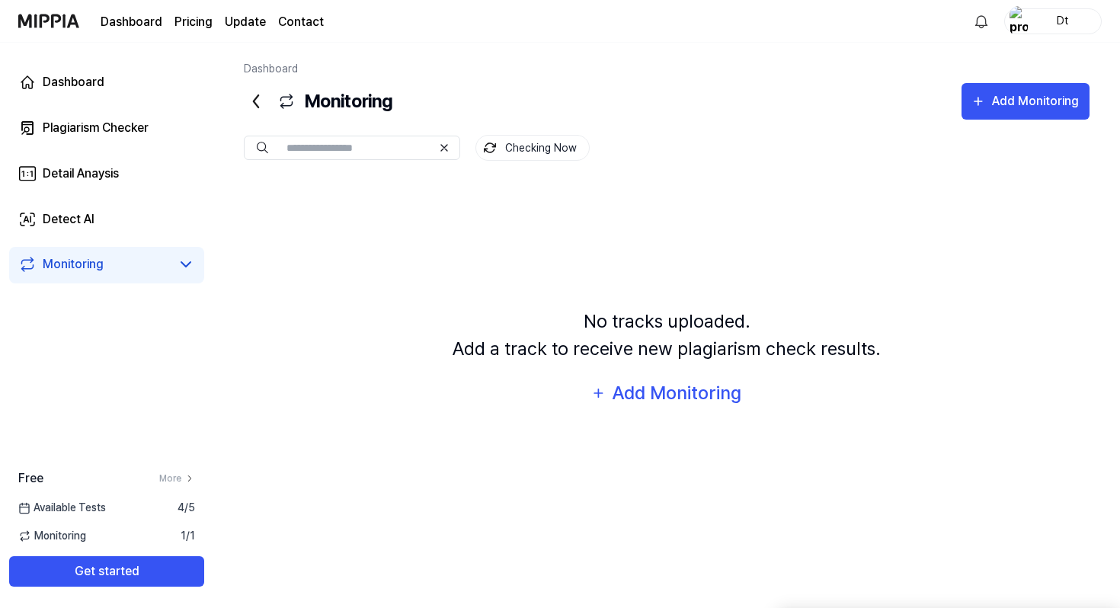
click at [479, 146] on button "Checking Now" at bounding box center [532, 148] width 114 height 26
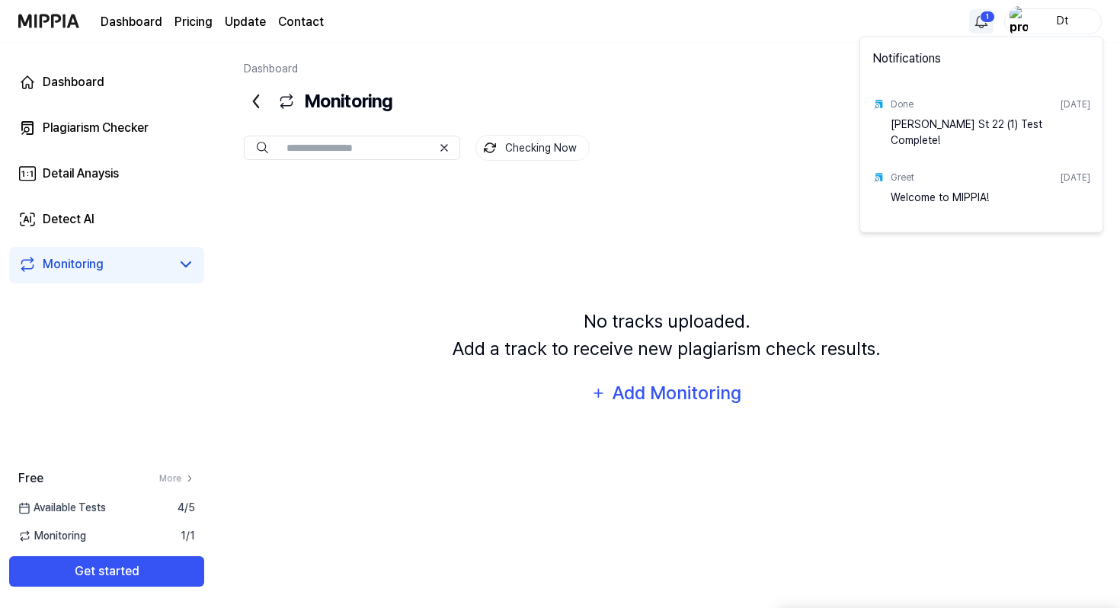
click at [988, 28] on html "Dashboard Pricing Update Contact 1 Dt Dashboard Plagiarism Checker Detail Anays…" at bounding box center [560, 304] width 1120 height 608
click at [951, 127] on div "Travers St 22 (1) Test Complete!" at bounding box center [990, 132] width 200 height 30
click at [966, 122] on div "Travers St 22 (1) Test Complete!" at bounding box center [990, 132] width 200 height 30
click at [872, 102] on img at bounding box center [878, 104] width 12 height 12
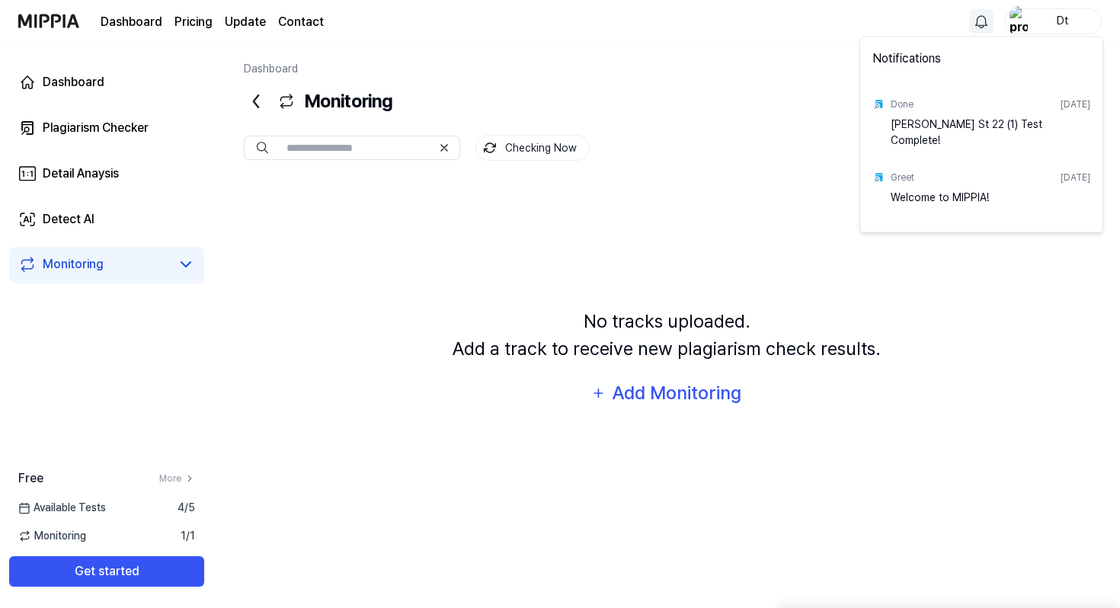
click at [894, 125] on div "Travers St 22 (1) Test Complete!" at bounding box center [990, 132] width 200 height 30
click at [120, 163] on html "Dashboard Pricing Update Contact Dt Dashboard Plagiarism Checker Detail Anaysis…" at bounding box center [560, 304] width 1120 height 608
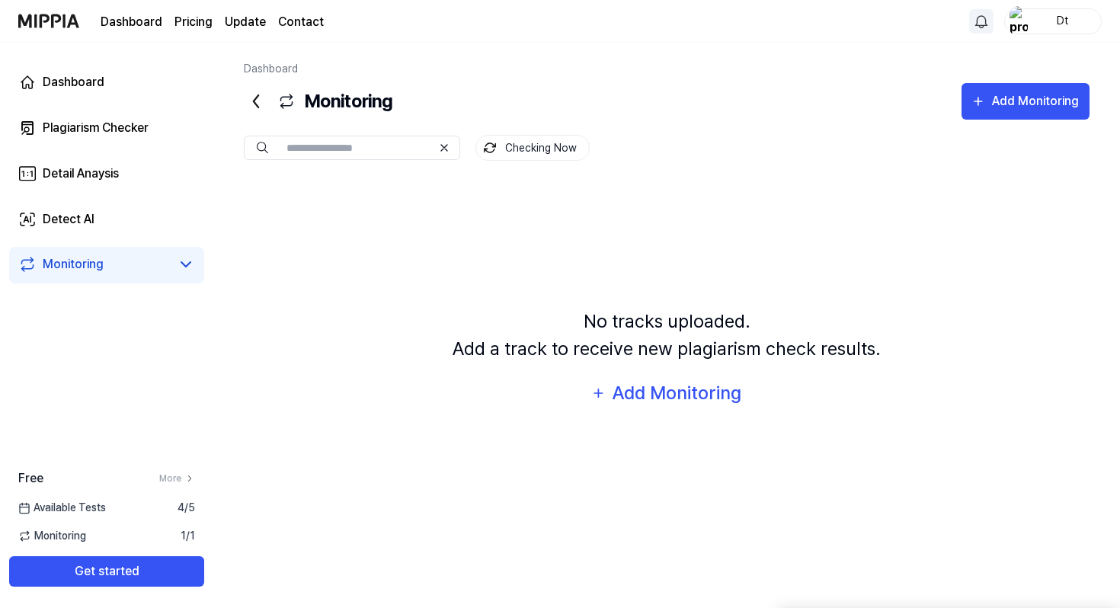
click at [117, 107] on div "Dashboard Plagiarism Checker Detail Anaysis Detect AI Monitoring" at bounding box center [106, 174] width 213 height 262
click at [118, 159] on link "Detail Anaysis" at bounding box center [106, 173] width 195 height 37
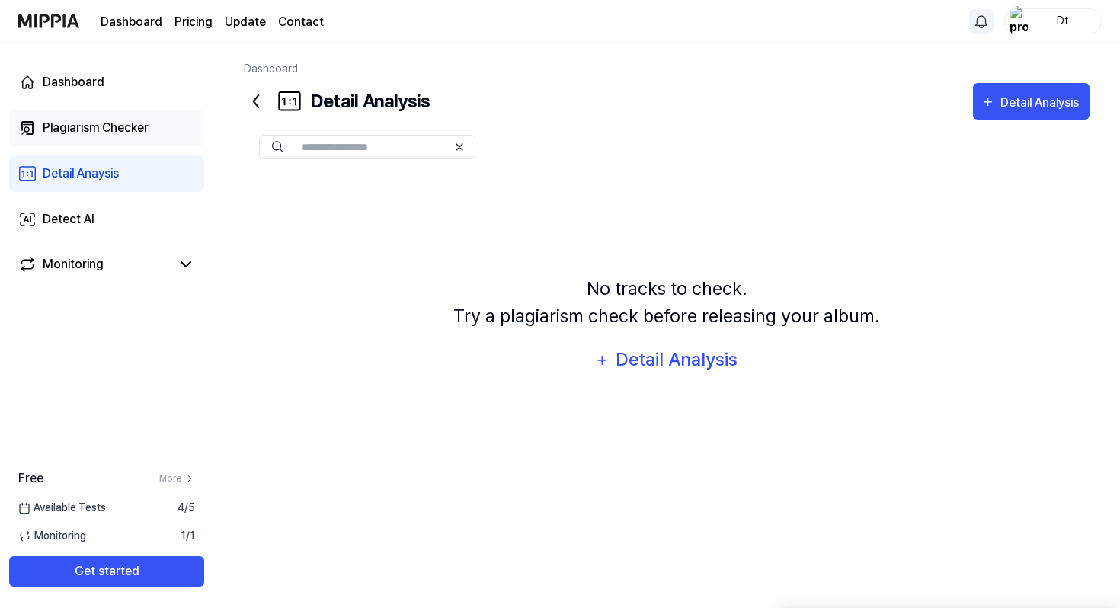
click at [127, 120] on div "Plagiarism Checker" at bounding box center [96, 128] width 106 height 18
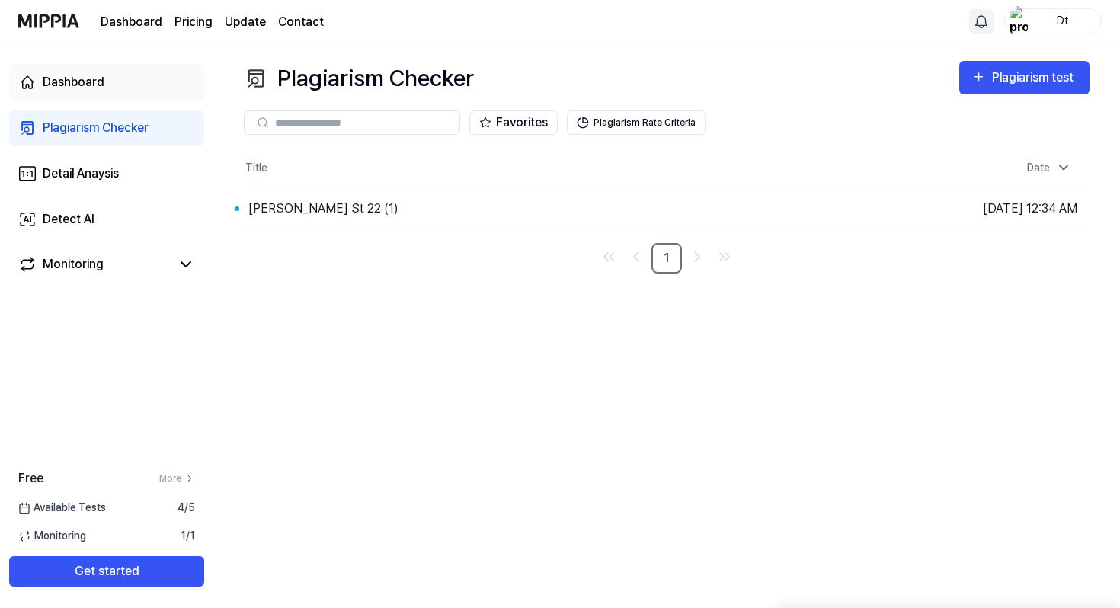
click at [120, 100] on link "Dashboard" at bounding box center [106, 82] width 195 height 37
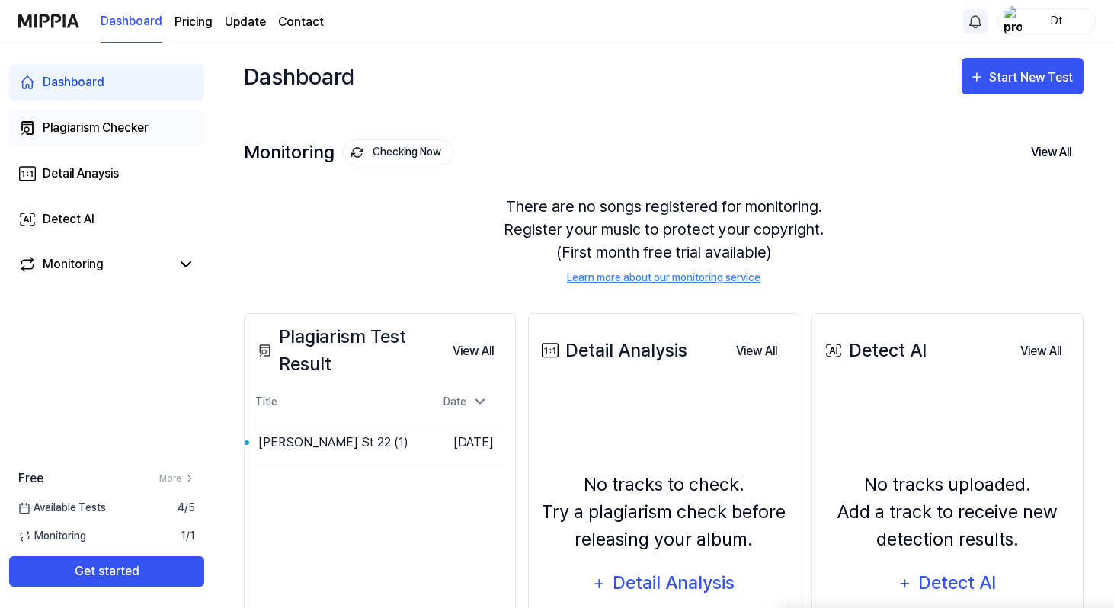
click at [133, 145] on link "Plagiarism Checker" at bounding box center [106, 128] width 195 height 37
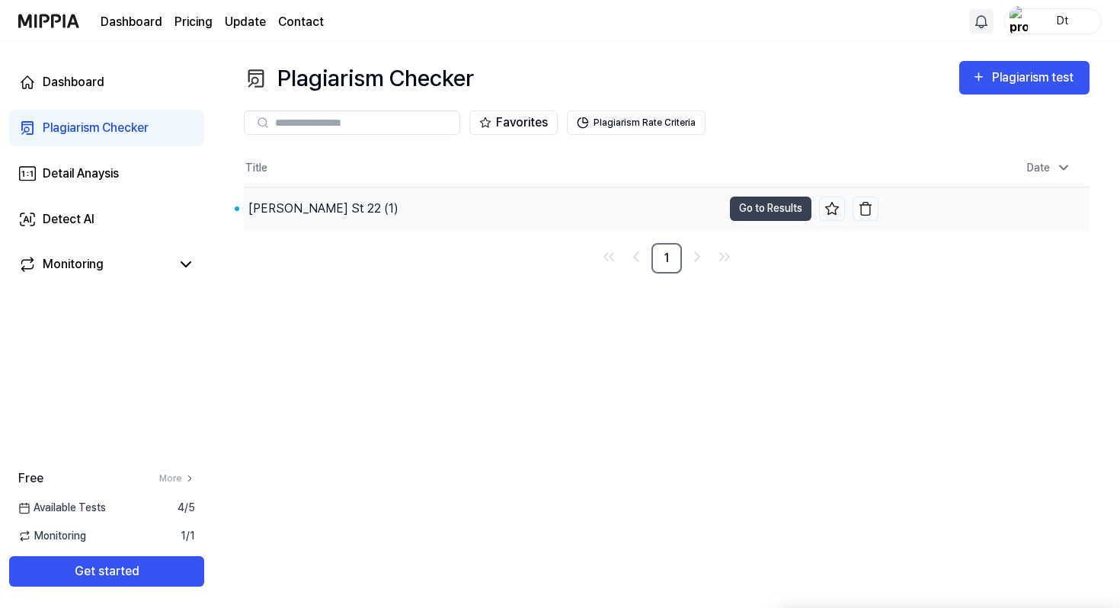
click at [258, 209] on div "Travers St 22 (1)" at bounding box center [323, 209] width 150 height 18
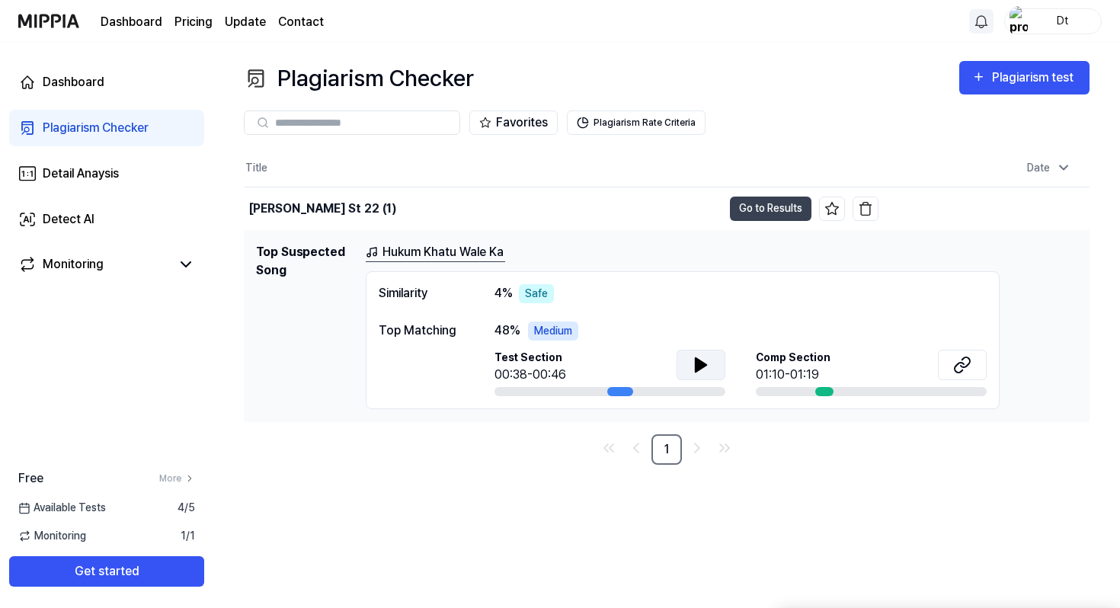
click at [691, 367] on button at bounding box center [700, 365] width 49 height 30
click at [784, 362] on span "Comp Section" at bounding box center [793, 358] width 75 height 16
click at [702, 361] on icon at bounding box center [700, 365] width 11 height 14
click at [967, 376] on button at bounding box center [962, 365] width 49 height 30
click at [970, 363] on icon at bounding box center [962, 365] width 18 height 18
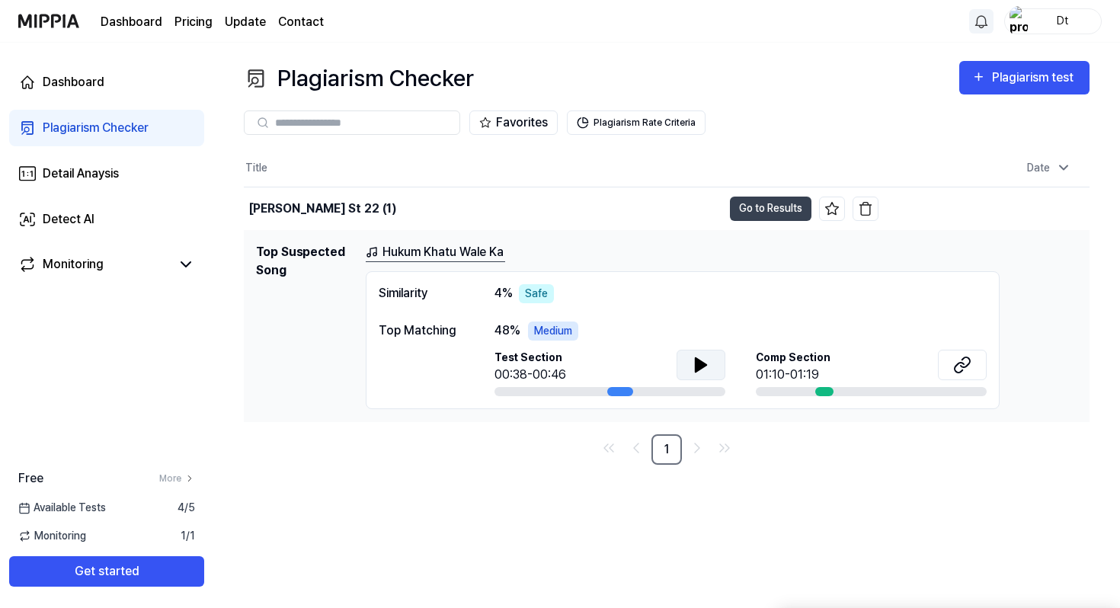
click at [580, 352] on div "Test Section 00:38-00:46" at bounding box center [609, 367] width 231 height 34
click at [697, 454] on icon "Go to next page" at bounding box center [697, 448] width 18 height 18
click at [714, 451] on link "Go to last page" at bounding box center [724, 448] width 24 height 24
click at [446, 254] on link "Hukum Khatu Wale Ka" at bounding box center [435, 252] width 139 height 19
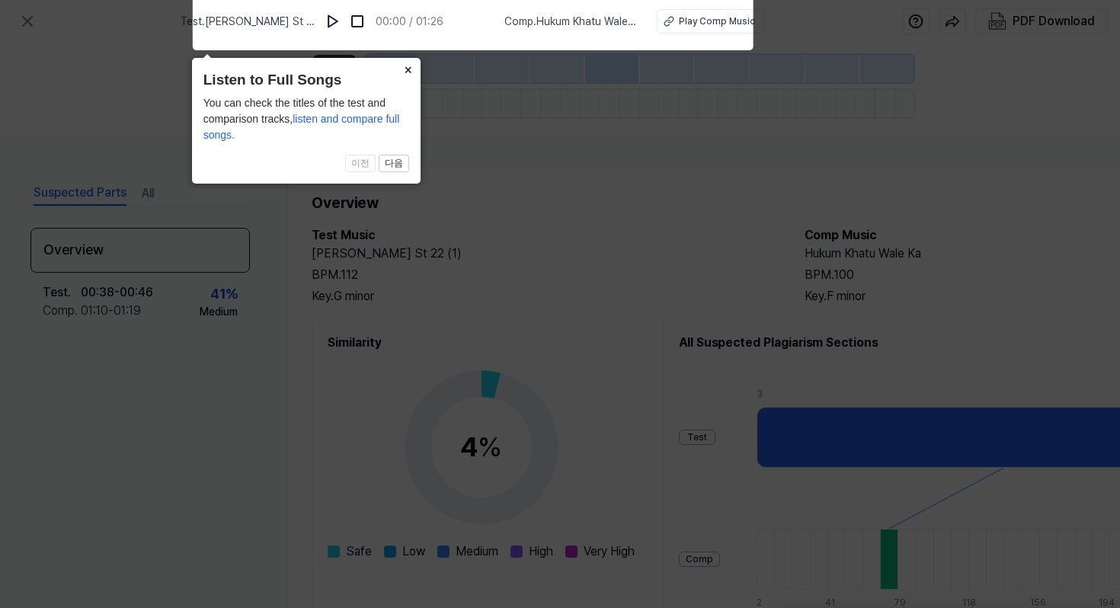
click at [408, 65] on button "×" at bounding box center [408, 68] width 24 height 21
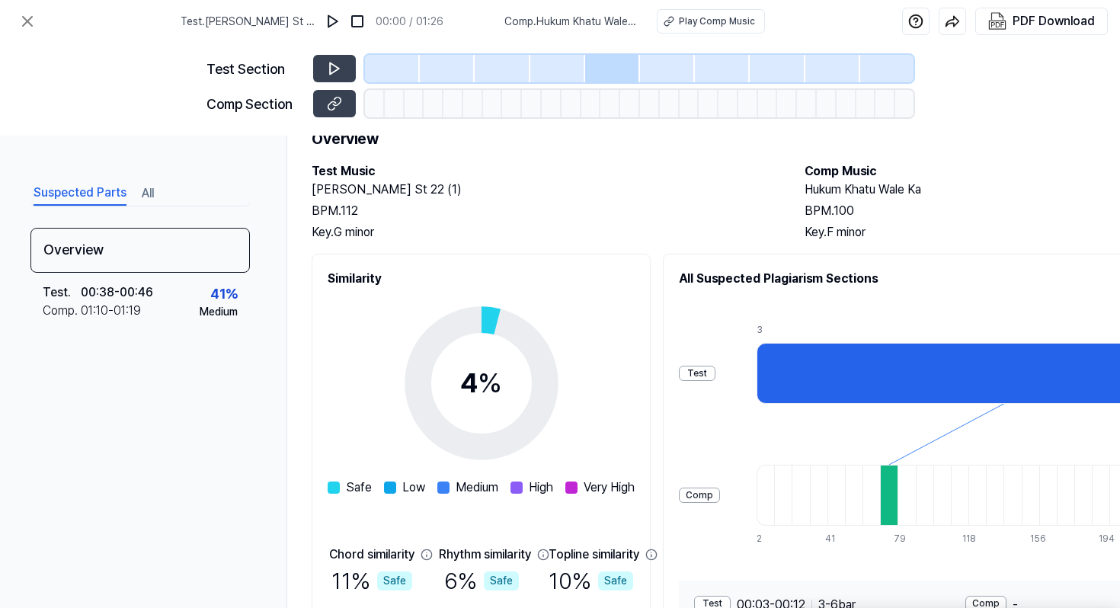
scroll to position [59, 0]
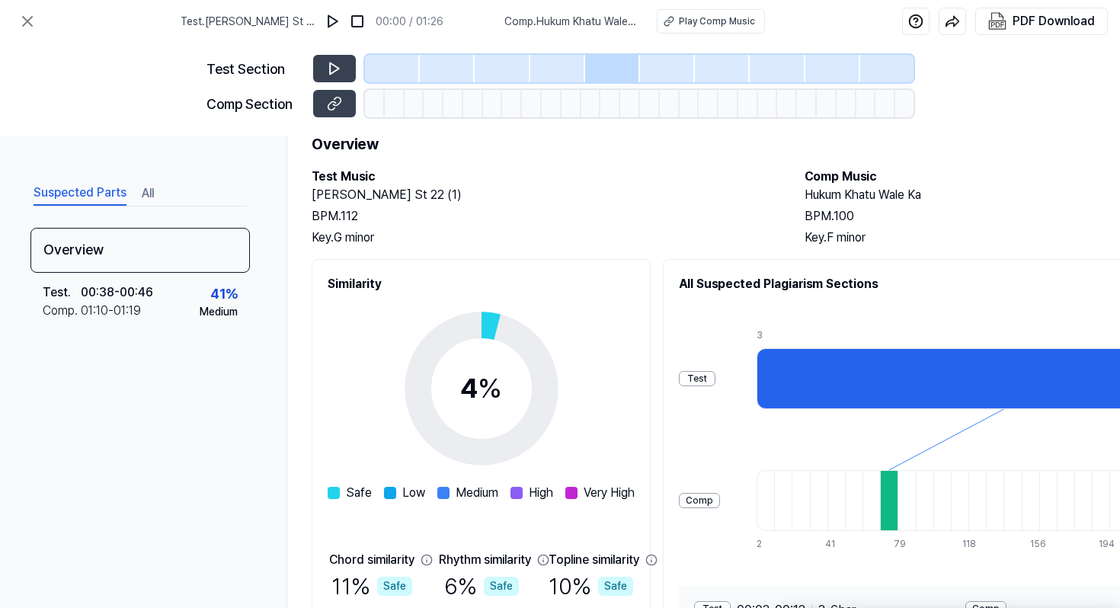
click at [360, 233] on div "Key. G minor" at bounding box center [543, 238] width 462 height 18
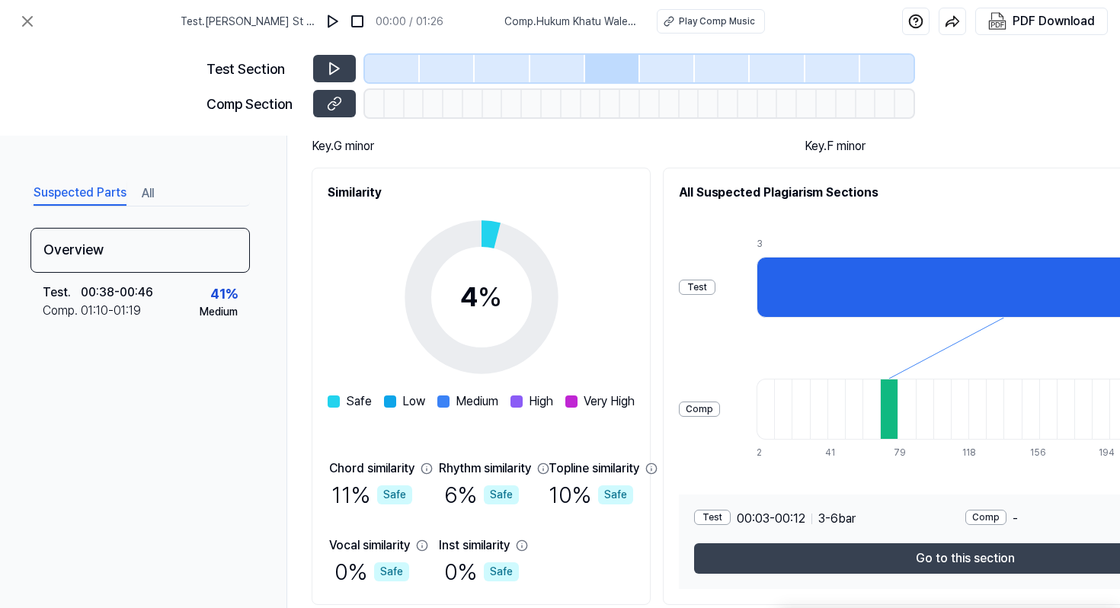
scroll to position [152, 0]
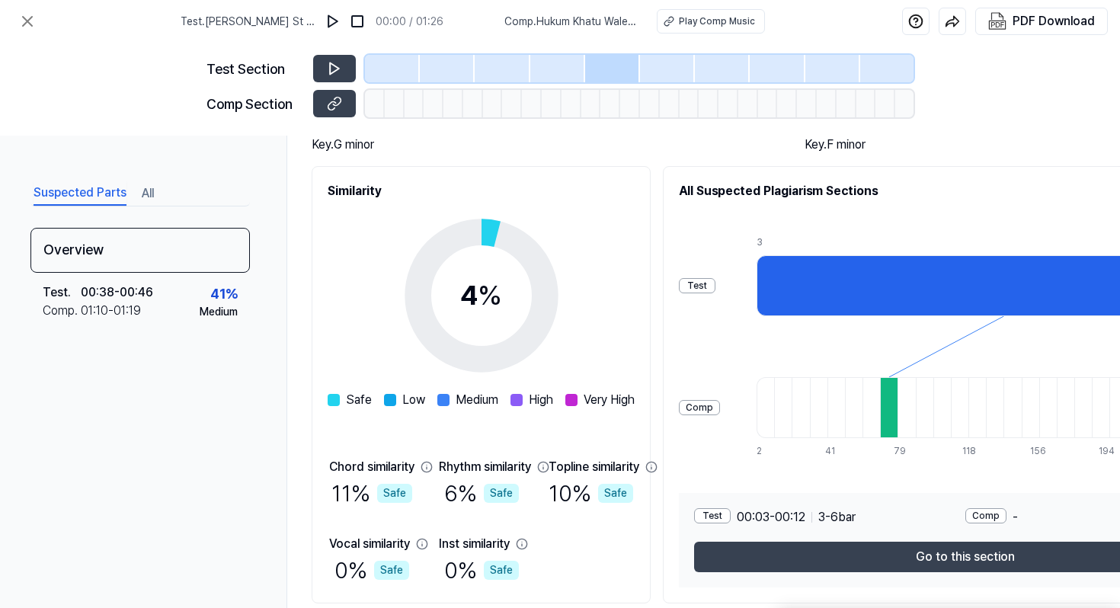
click at [897, 417] on div at bounding box center [889, 407] width 18 height 61
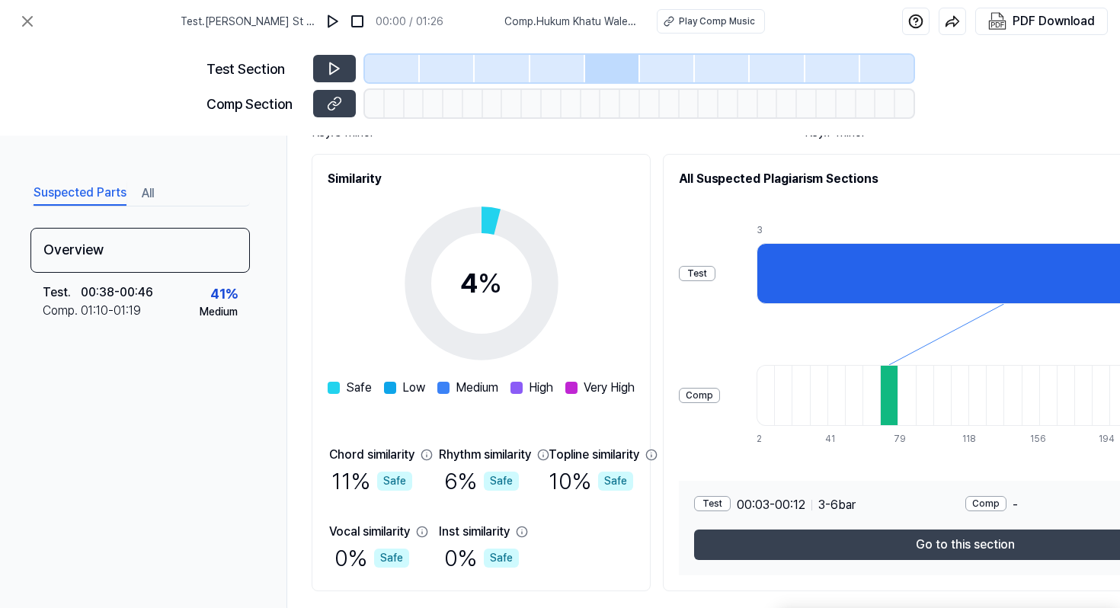
scroll to position [163, 0]
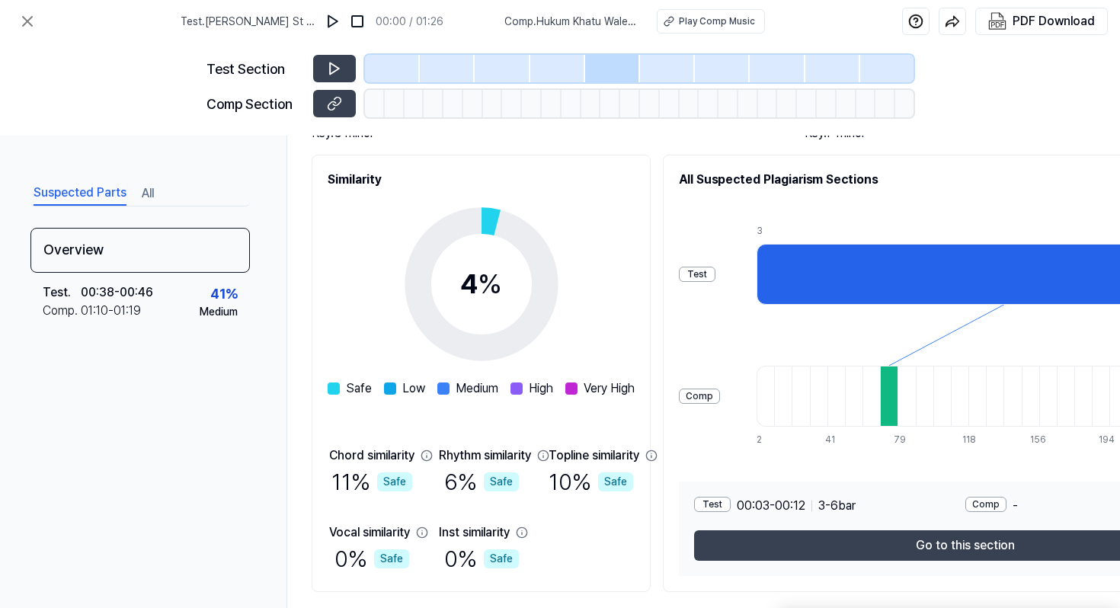
click at [534, 221] on circle at bounding box center [480, 284] width 127 height 127
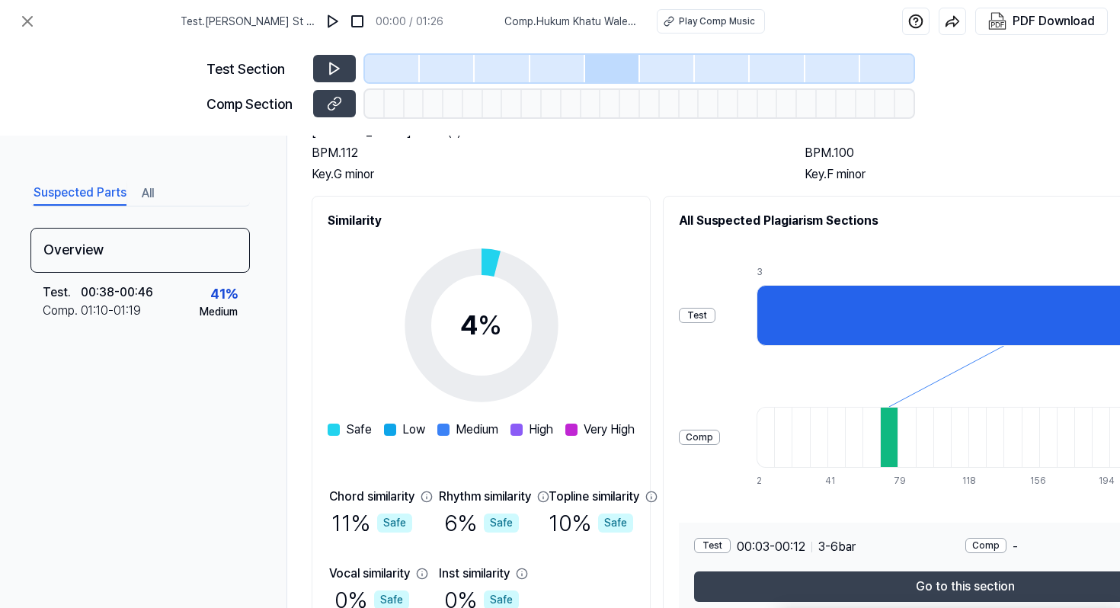
scroll to position [0, 0]
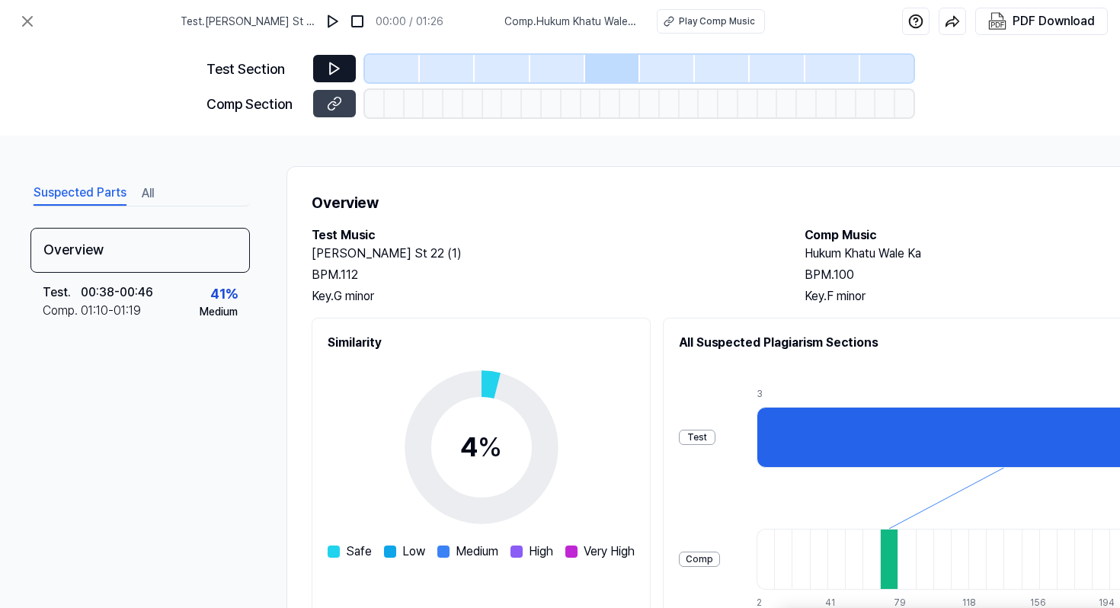
click at [345, 68] on button at bounding box center [334, 68] width 43 height 27
click at [332, 68] on icon at bounding box center [334, 68] width 15 height 15
click at [325, 21] on img at bounding box center [332, 21] width 15 height 15
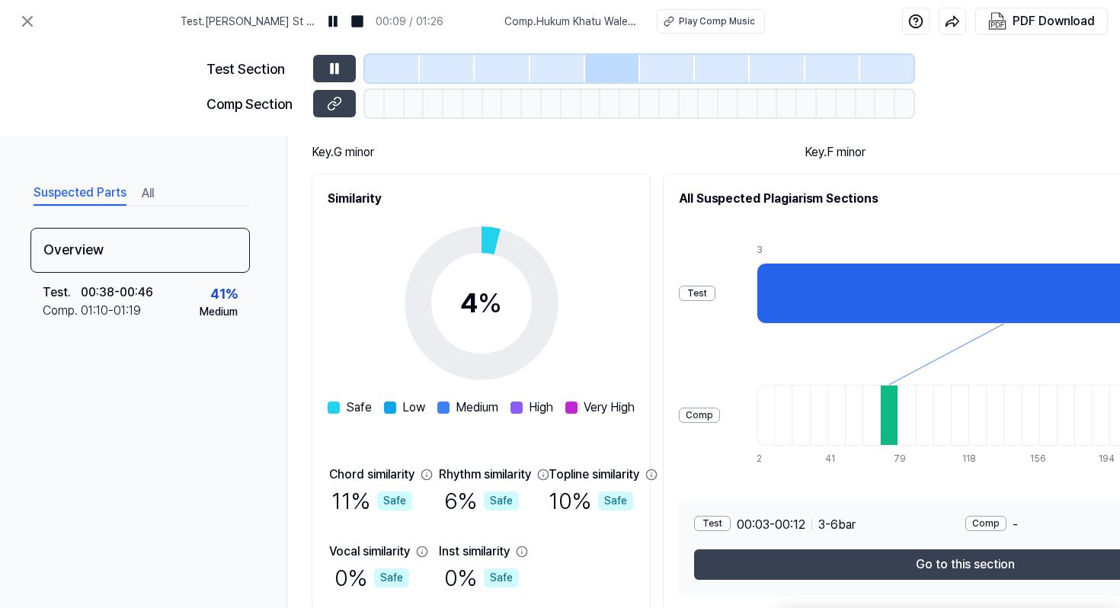
scroll to position [209, 0]
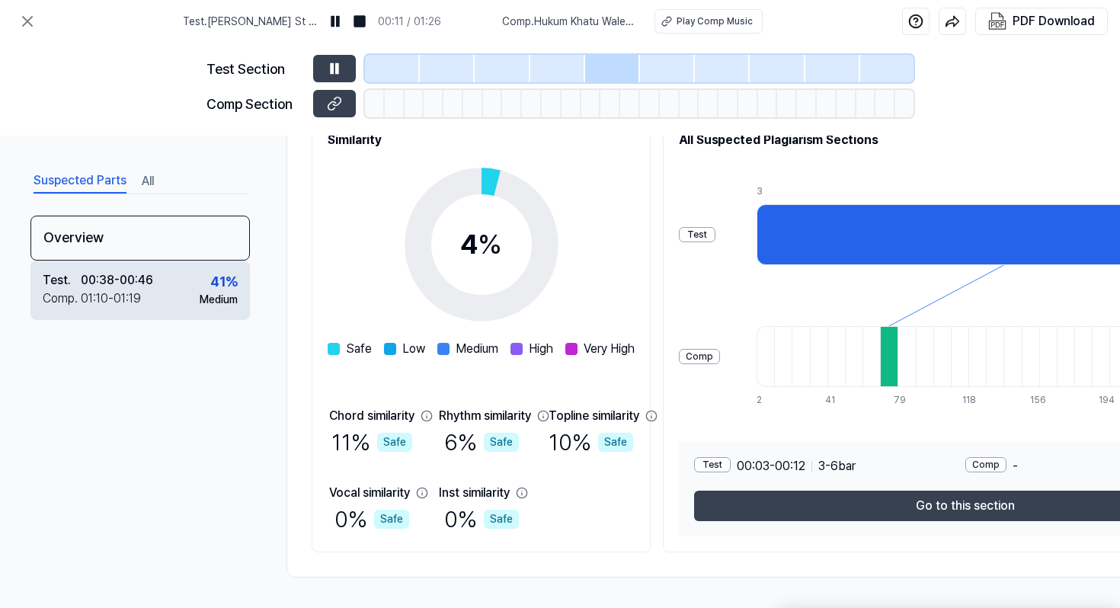
click at [205, 280] on div "41 % Medium" at bounding box center [219, 289] width 38 height 37
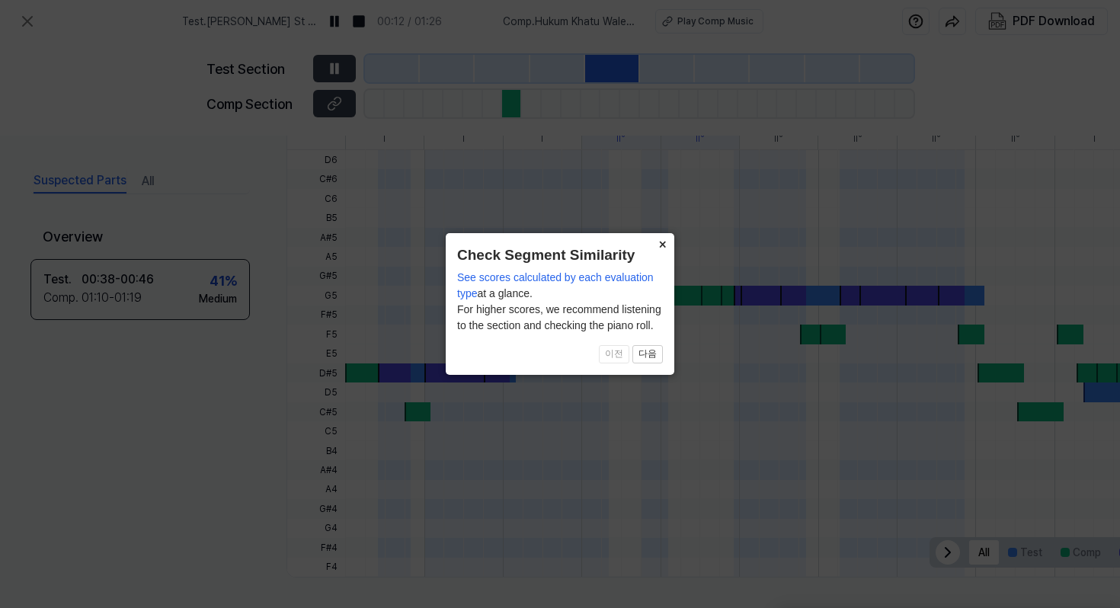
click at [653, 242] on button "×" at bounding box center [662, 243] width 24 height 21
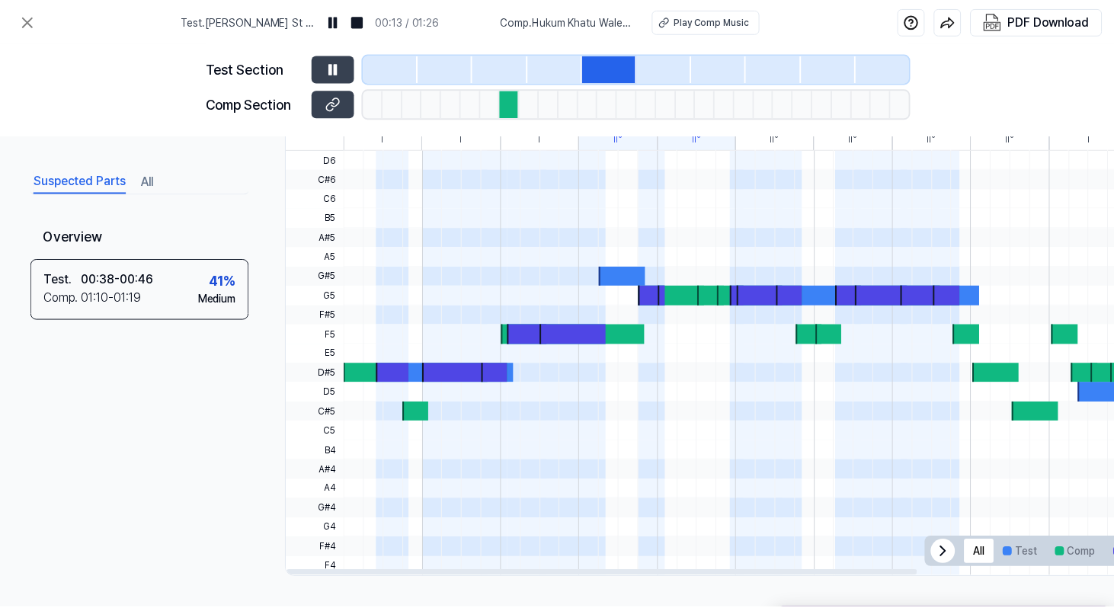
scroll to position [272, 0]
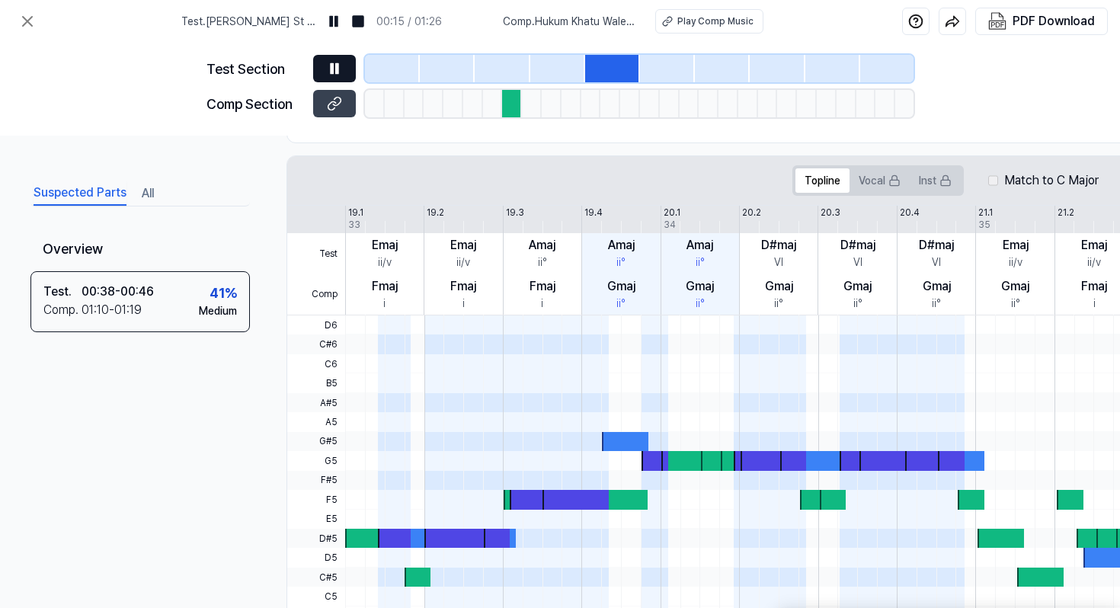
click at [337, 66] on icon at bounding box center [337, 68] width 2 height 10
click at [30, 16] on icon at bounding box center [27, 21] width 18 height 18
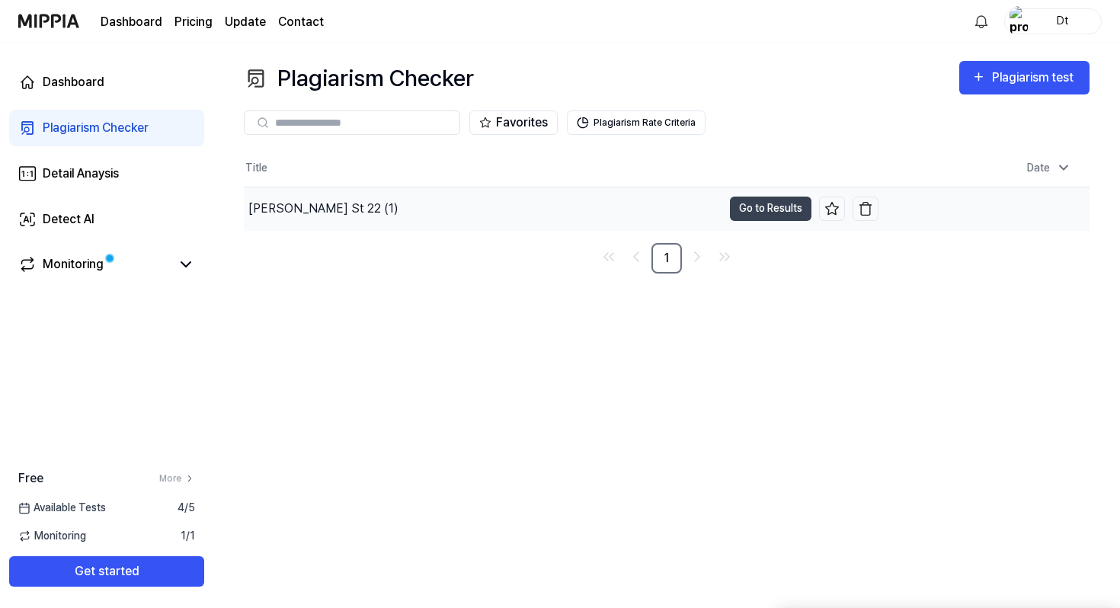
click at [423, 199] on div "Travers St 22 (1)" at bounding box center [483, 208] width 478 height 43
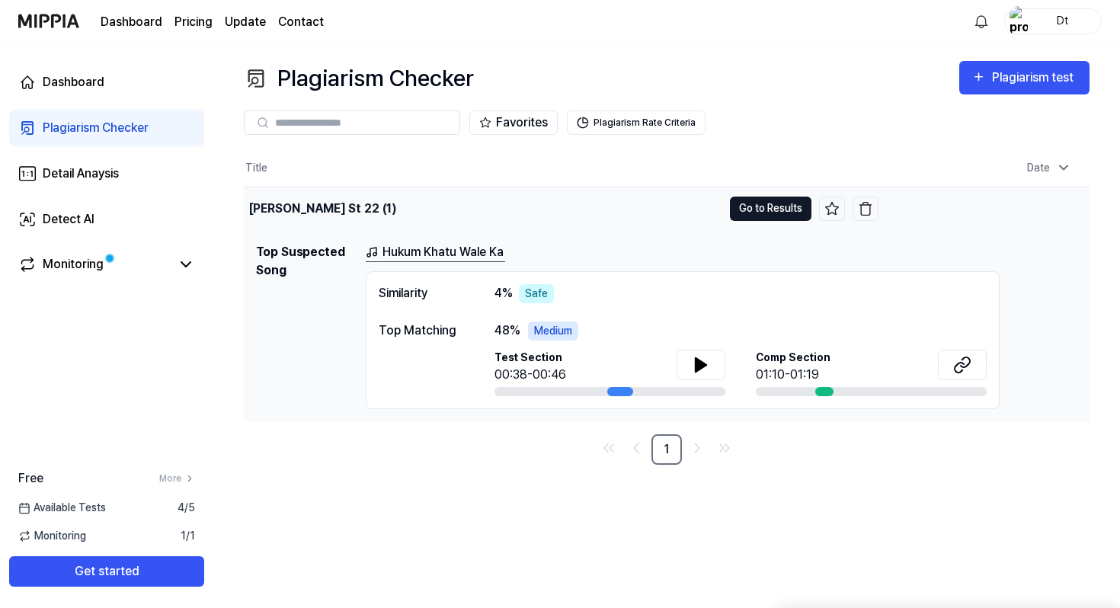
click at [747, 214] on button "Go to Results" at bounding box center [771, 209] width 82 height 24
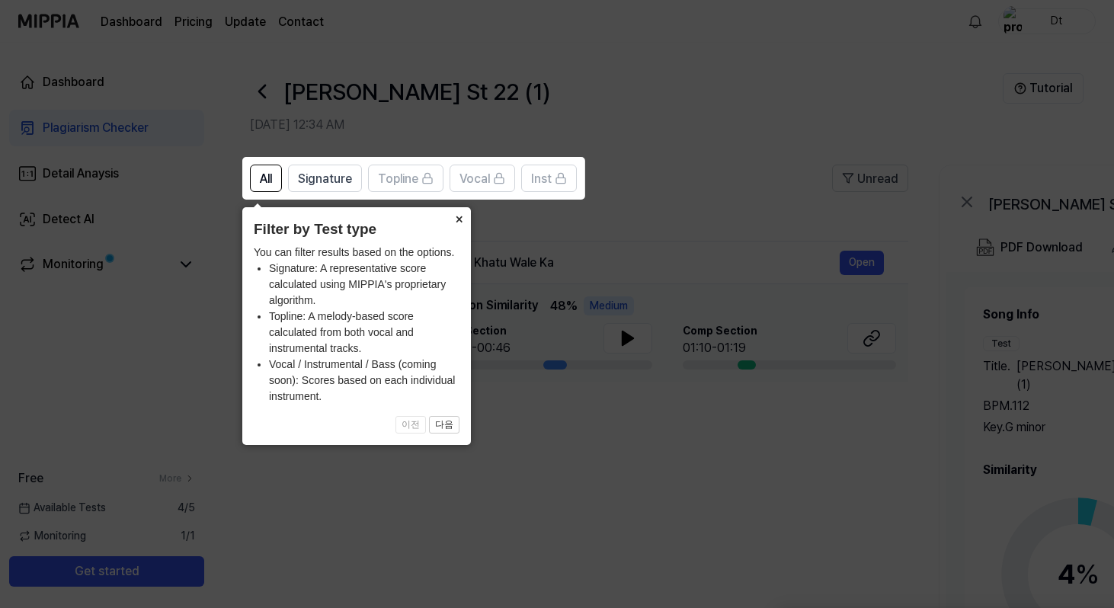
click at [461, 213] on button "×" at bounding box center [458, 217] width 24 height 21
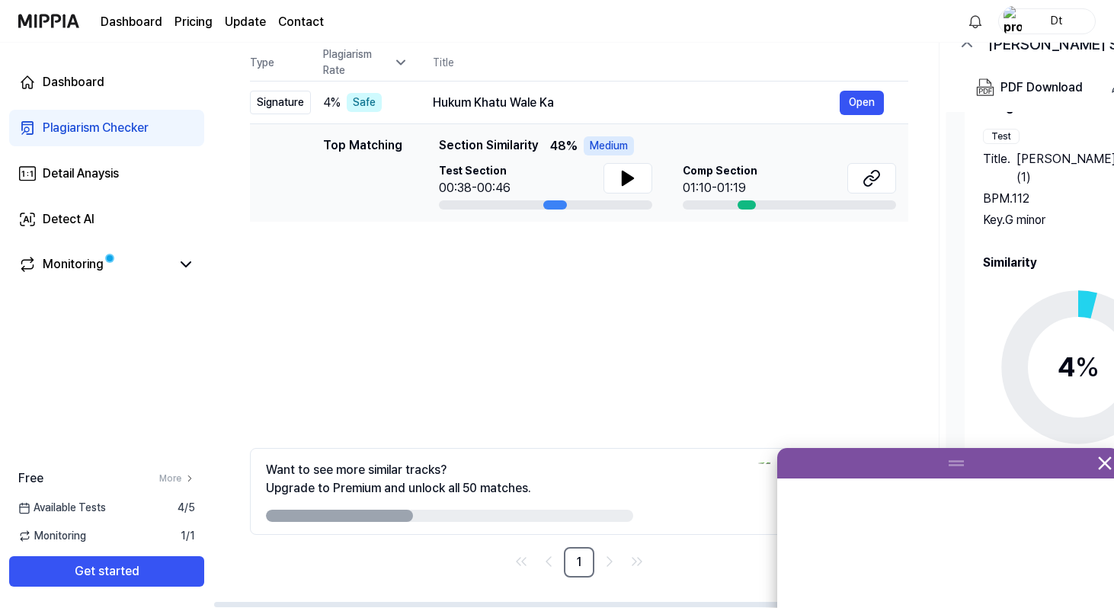
click at [596, 482] on div "Want to see more similar tracks? Upgrade to Premium and unlock all 50 matches." at bounding box center [449, 491] width 367 height 61
click at [412, 474] on div "Want to see more similar tracks? Upgrade to Premium and unlock all 50 matches." at bounding box center [398, 479] width 265 height 37
click at [412, 487] on div "Want to see more similar tracks? Upgrade to Premium and unlock all 50 matches." at bounding box center [398, 479] width 265 height 37
click at [167, 257] on link "Monitoring" at bounding box center [94, 264] width 152 height 18
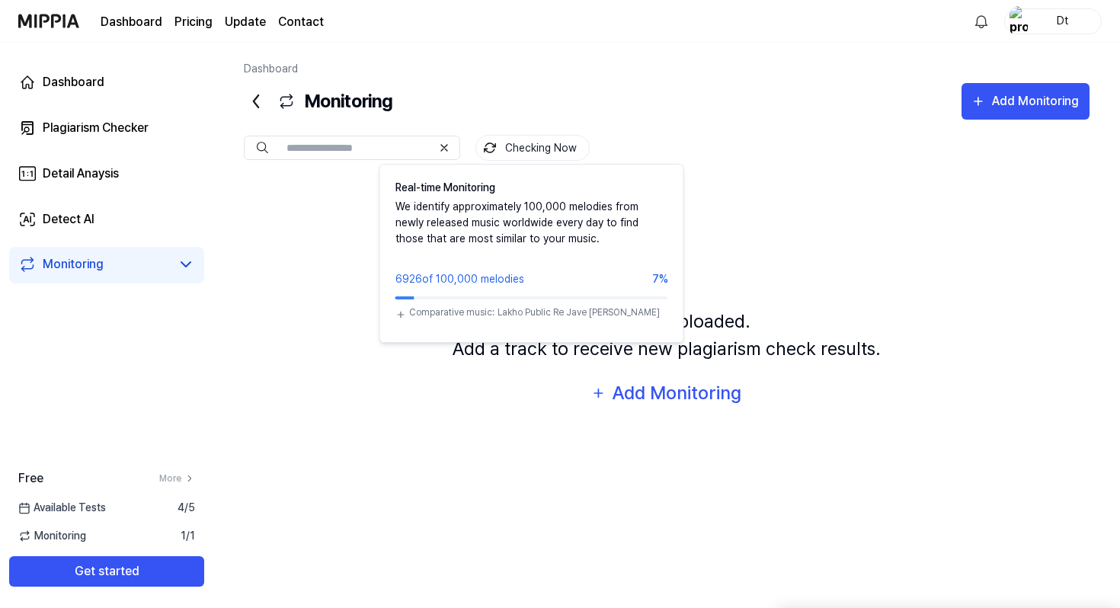
click at [514, 150] on button "Checking Now" at bounding box center [532, 148] width 114 height 26
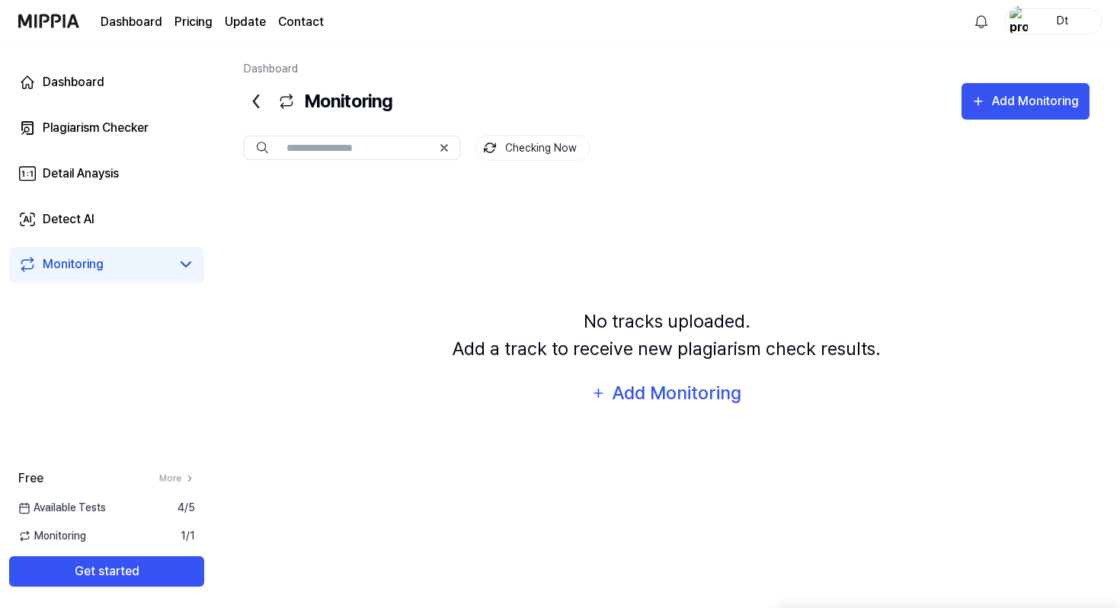
click at [514, 150] on button "Checking Now" at bounding box center [532, 148] width 114 height 26
click at [584, 243] on div "No tracks uploaded. Add a track to receive new plagiarism check results. Add Mo…" at bounding box center [666, 360] width 845 height 358
